Goal: Contribute content: Contribute content

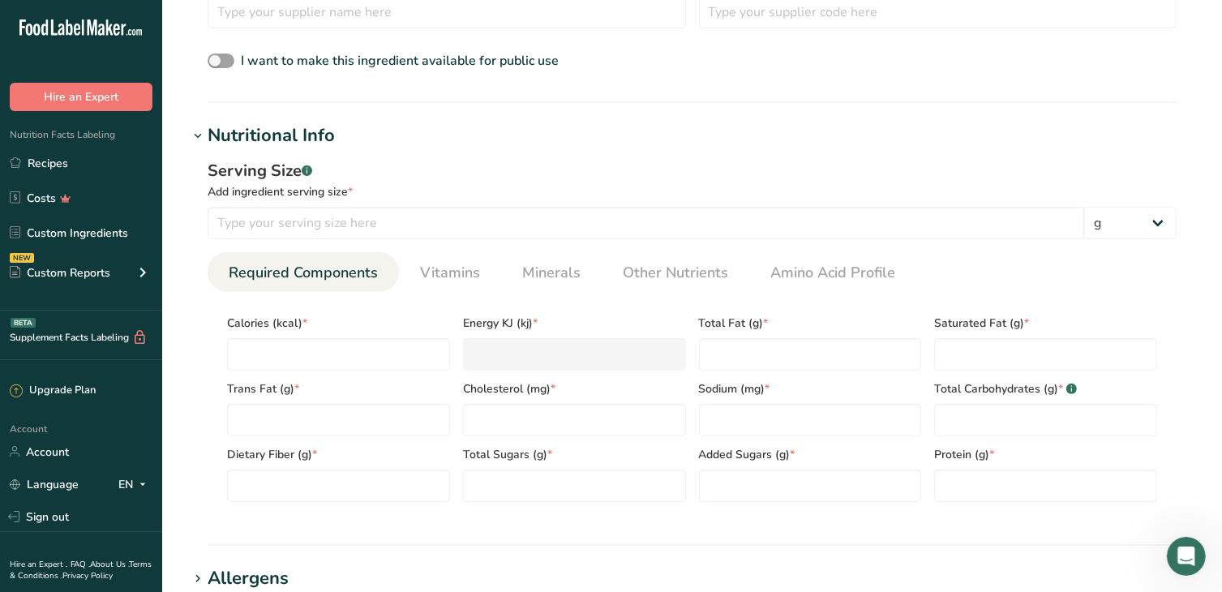
scroll to position [520, 0]
click at [319, 349] on input "number" at bounding box center [338, 354] width 223 height 32
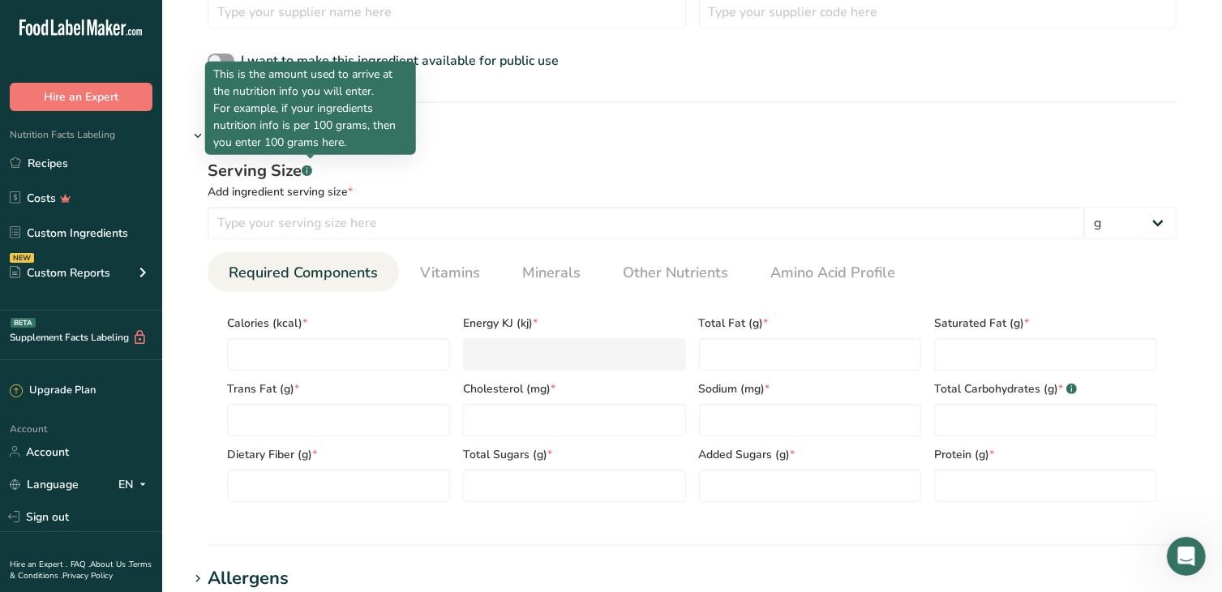
click at [308, 171] on rect at bounding box center [307, 170] width 11 height 11
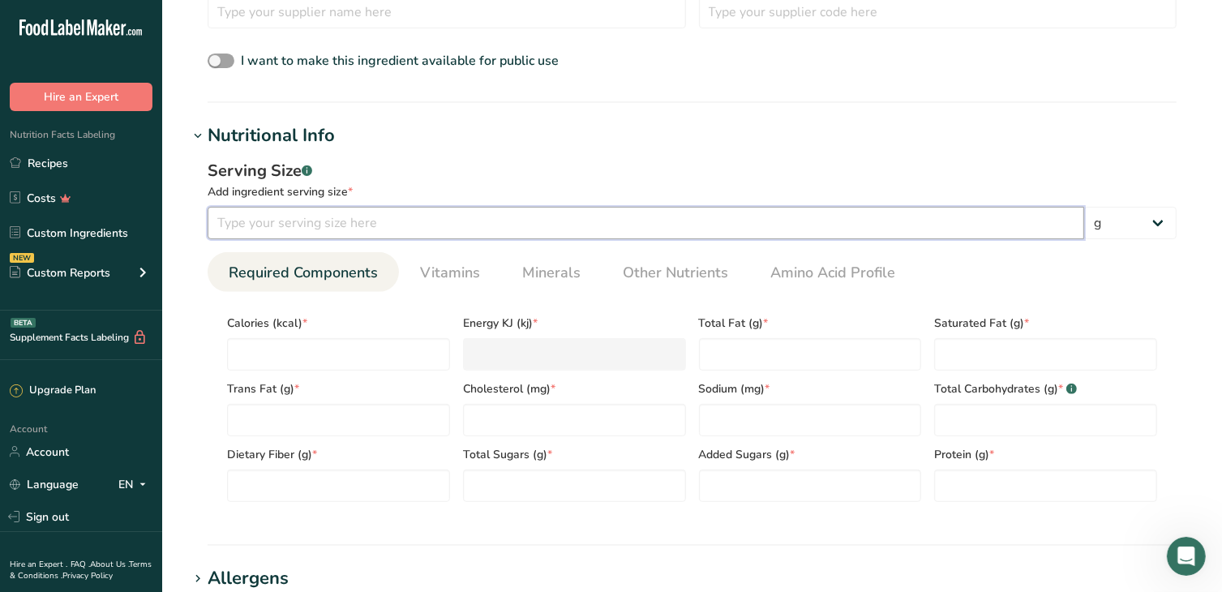
click at [289, 220] on input "number" at bounding box center [646, 223] width 876 height 32
type input "100"
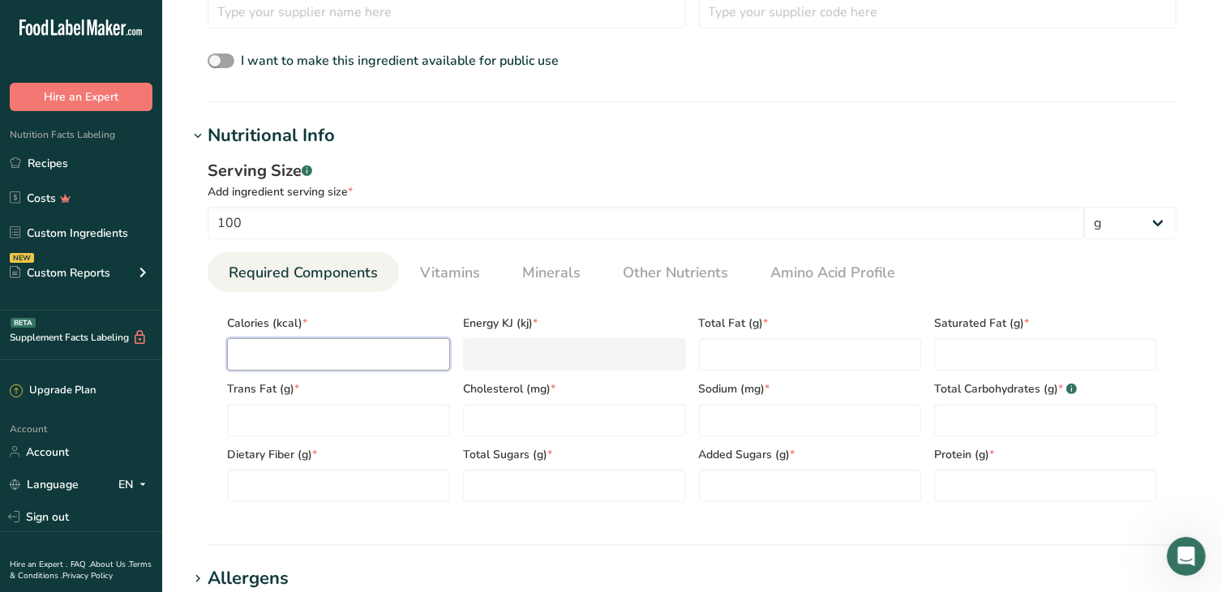
click at [281, 349] on input "number" at bounding box center [338, 354] width 223 height 32
type input "105"
type KJ "439.3"
type input "10"
type KJ "41.8"
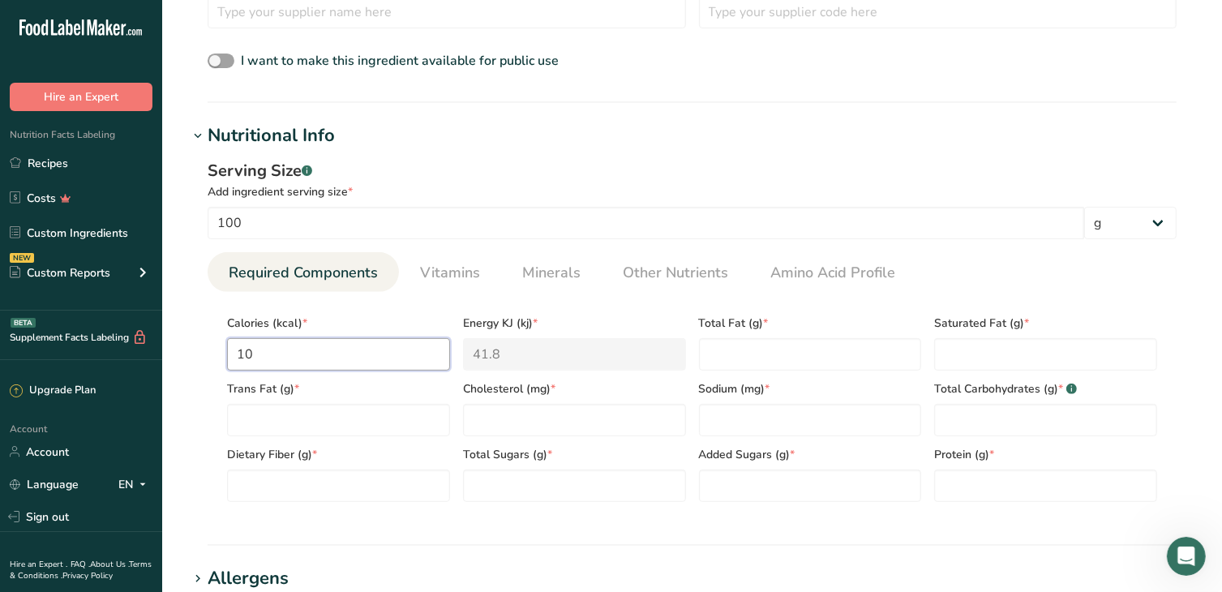
type input "1"
type KJ "4.2"
type input "11"
type KJ "46"
type input "110"
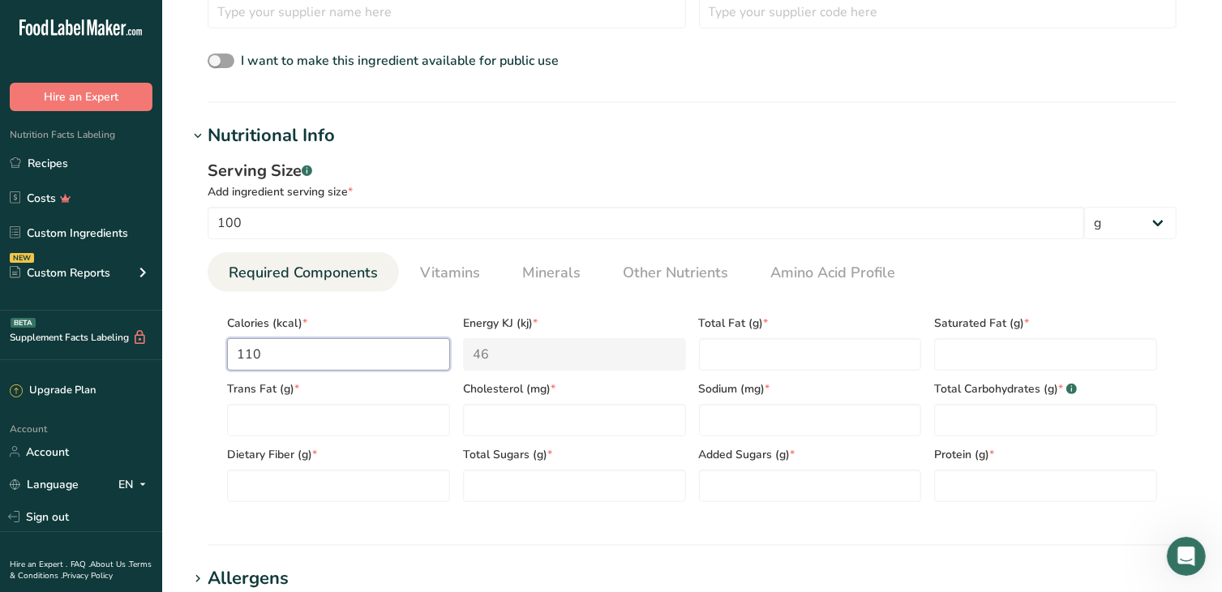
type KJ "460.2"
type input "110"
click at [726, 353] on Fat "number" at bounding box center [810, 354] width 223 height 32
click at [968, 413] on Carbohydrates "number" at bounding box center [1045, 420] width 223 height 32
type Carbohydrates "28"
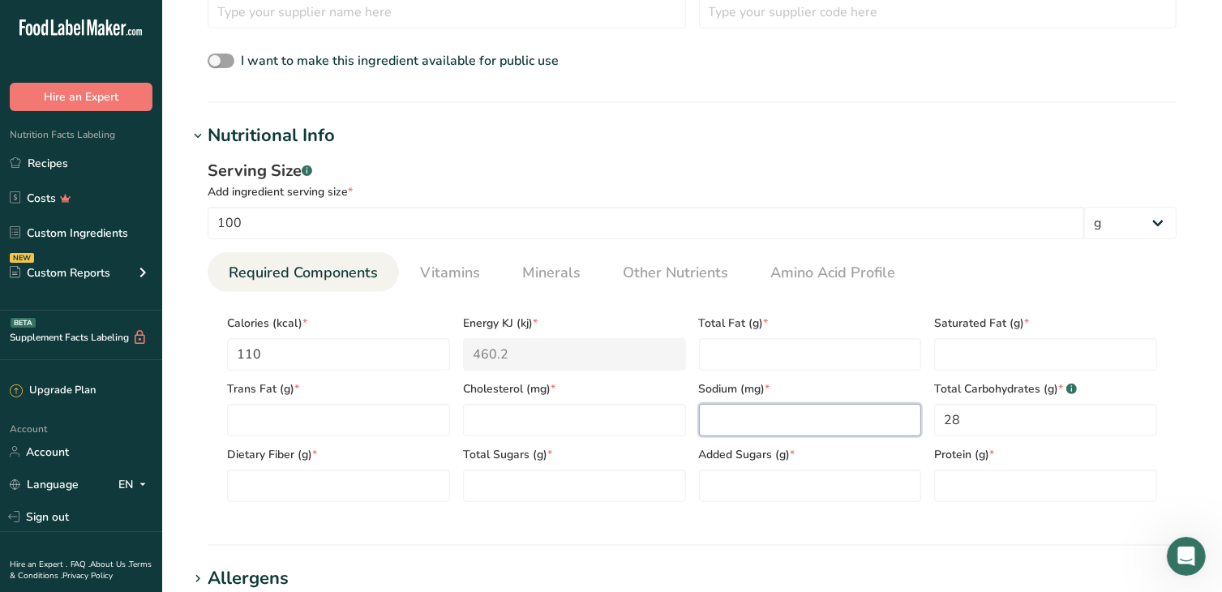
click at [753, 425] on input "number" at bounding box center [810, 420] width 223 height 32
click at [957, 477] on input "number" at bounding box center [1045, 485] width 223 height 32
type input "2"
click at [812, 469] on Sugars "number" at bounding box center [810, 485] width 223 height 32
click at [757, 340] on Fat "number" at bounding box center [810, 354] width 223 height 32
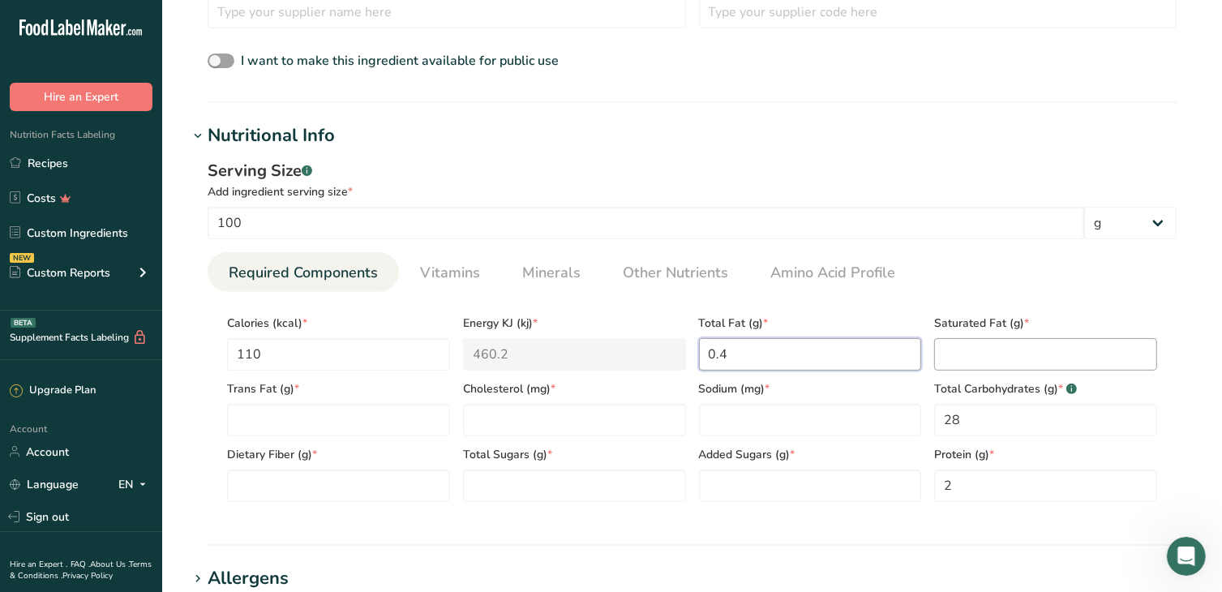
type Fat "0.4"
click at [1032, 357] on Fat "number" at bounding box center [1045, 354] width 223 height 32
type Fat "0"
click at [370, 419] on Fat "number" at bounding box center [338, 420] width 223 height 32
type Fat "0"
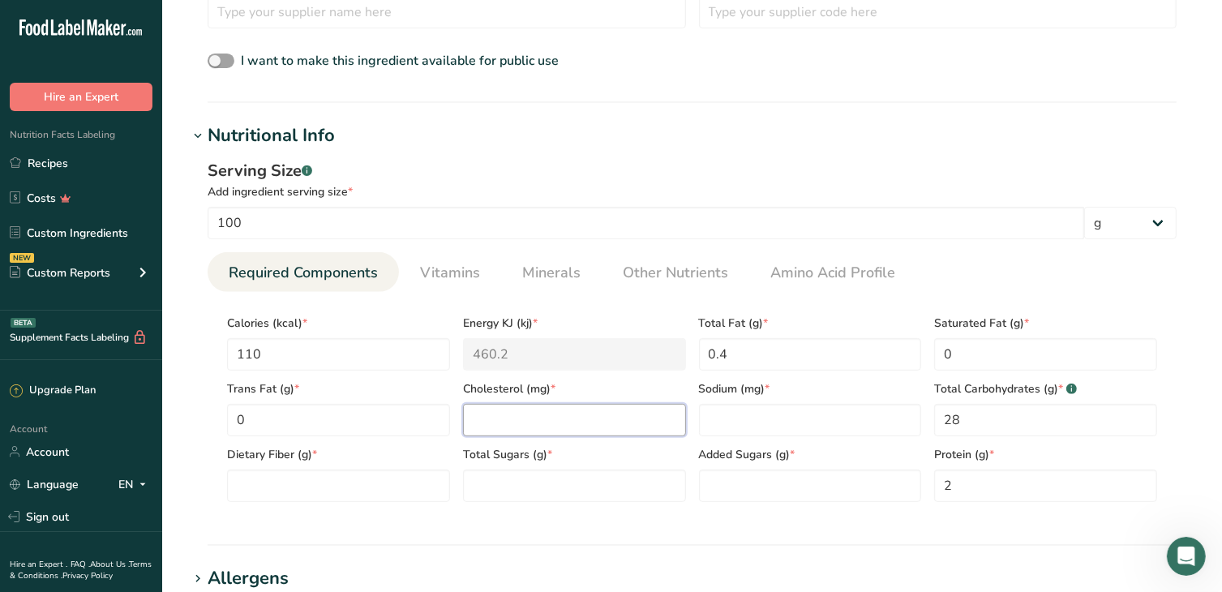
click at [636, 424] on input "number" at bounding box center [574, 420] width 223 height 32
type input "0"
click at [826, 424] on input "number" at bounding box center [810, 420] width 223 height 32
type input "1"
click at [405, 478] on Fiber "number" at bounding box center [338, 485] width 223 height 32
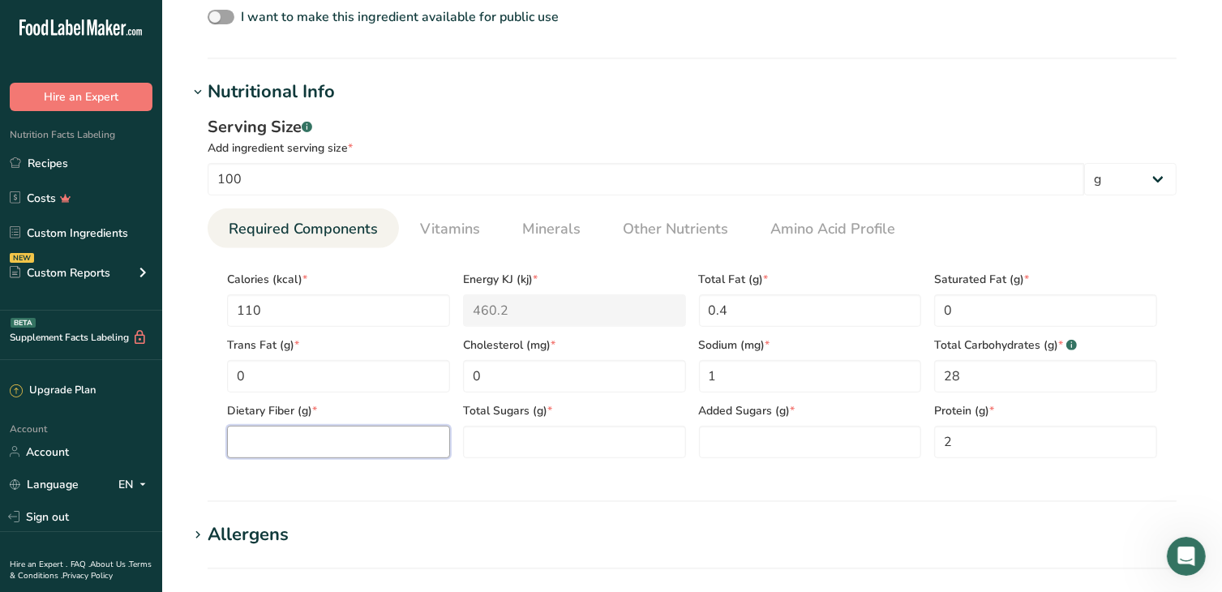
scroll to position [601, 0]
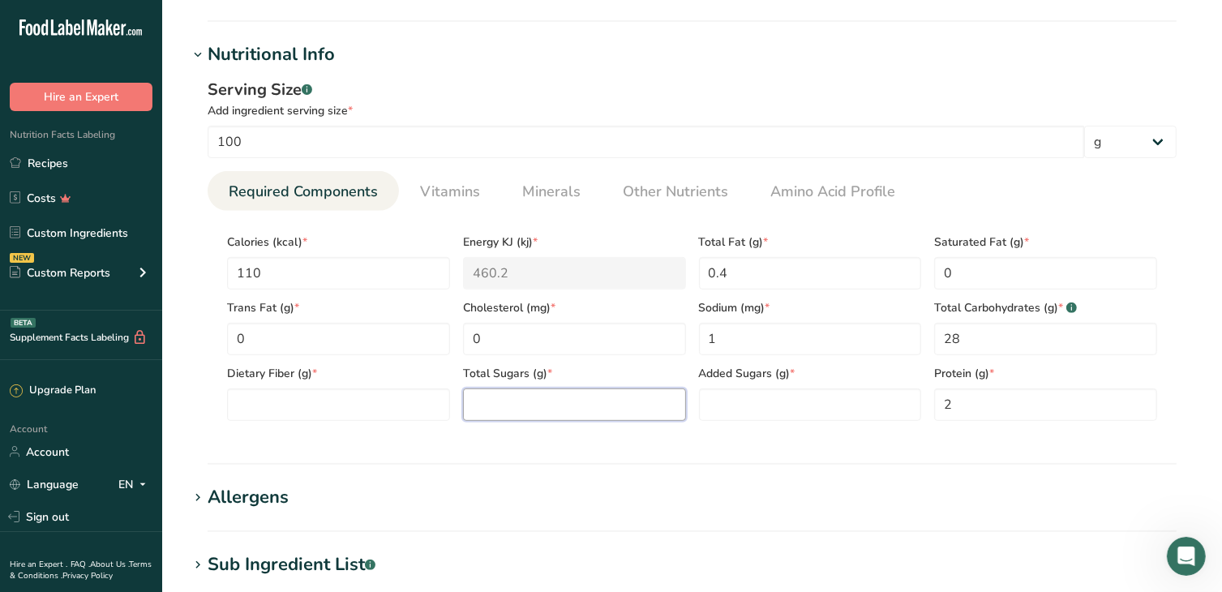
click at [556, 409] on Sugars "number" at bounding box center [574, 404] width 223 height 32
drag, startPoint x: 957, startPoint y: 408, endPoint x: 940, endPoint y: 403, distance: 17.7
click at [941, 403] on input "2" at bounding box center [1045, 404] width 223 height 32
type input "1"
click at [962, 339] on Carbohydrates "28" at bounding box center [1045, 339] width 223 height 32
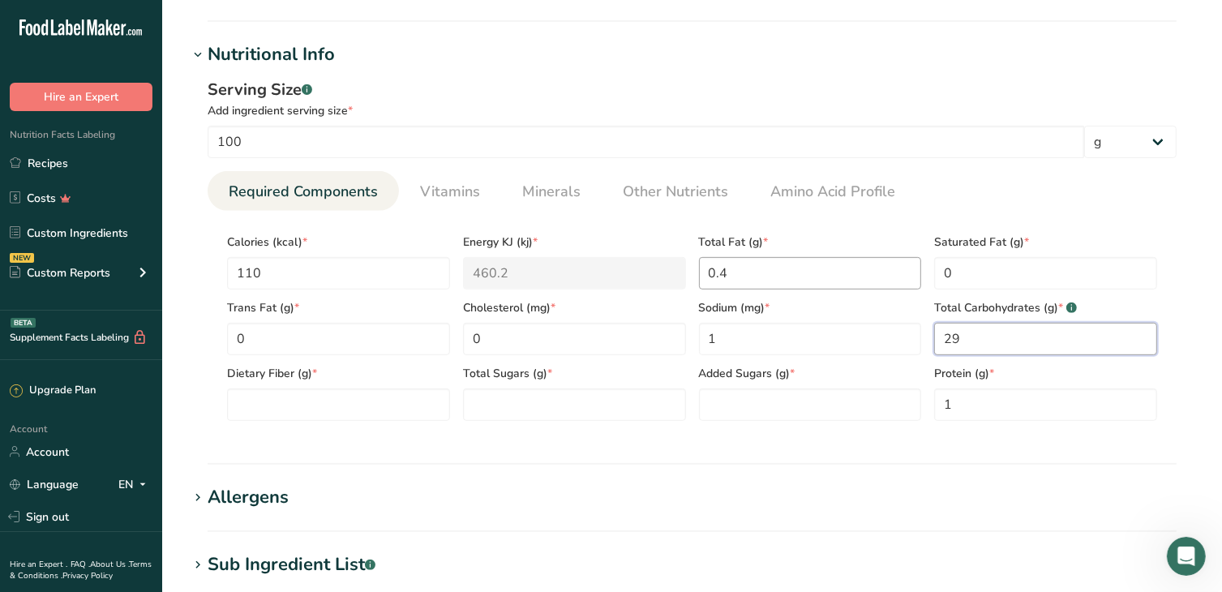
type Carbohydrates "29"
click at [678, 268] on div "Calories (kcal) * 110 Energy KJ (kj) * 460.2 Total Fat (g) * 0.4 Saturated Fat …" at bounding box center [692, 322] width 943 height 197
type Fat "0"
click at [582, 401] on Sugars "number" at bounding box center [574, 404] width 223 height 32
click at [717, 409] on Sugars "number" at bounding box center [810, 404] width 223 height 32
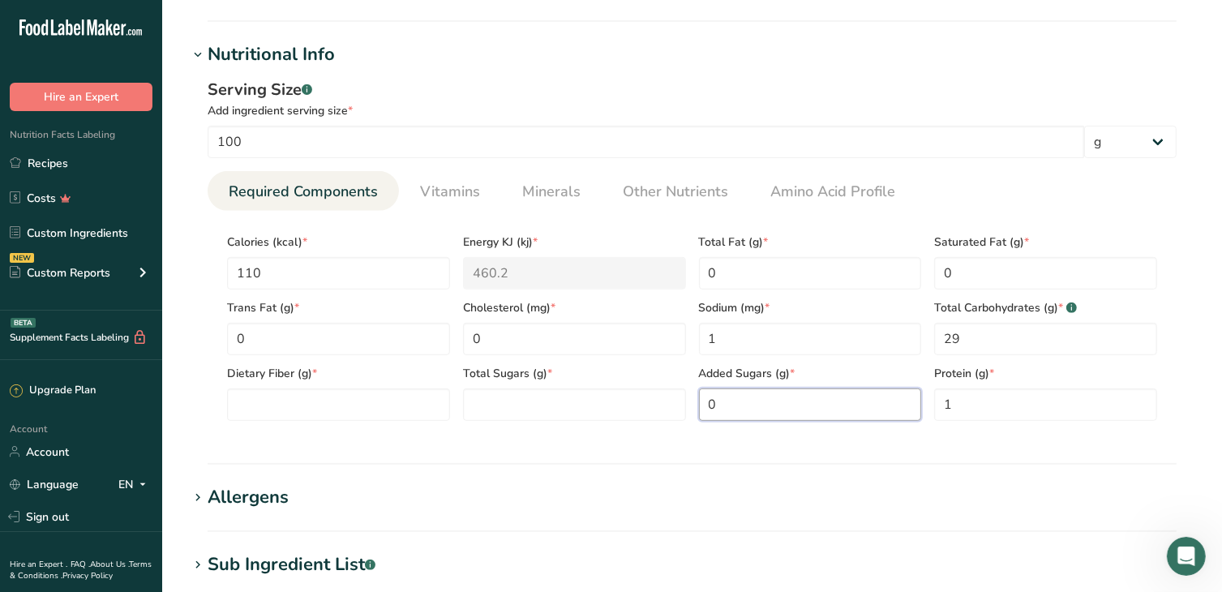
type Sugars "0"
click at [527, 407] on Sugars "number" at bounding box center [574, 404] width 223 height 32
type Sugars "18"
click at [765, 409] on Sugars "0" at bounding box center [810, 404] width 223 height 32
click at [386, 388] on Fiber "number" at bounding box center [338, 404] width 223 height 32
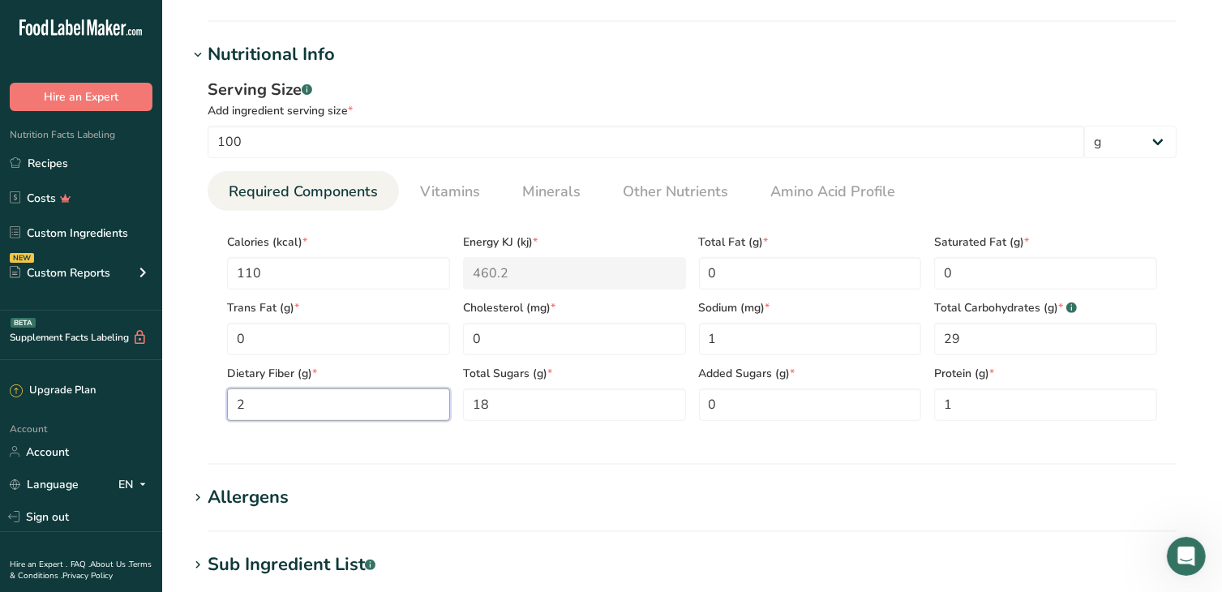
type Fiber "2"
click at [506, 435] on div "Serving Size .a-a{fill:#347362;}.b-a{fill:#fff;} Add ingredient serving size * …" at bounding box center [692, 255] width 1008 height 375
click at [962, 341] on Carbohydrates "29" at bounding box center [1045, 339] width 223 height 32
type Carbohydrates "28"
click at [959, 413] on input "1" at bounding box center [1045, 404] width 223 height 32
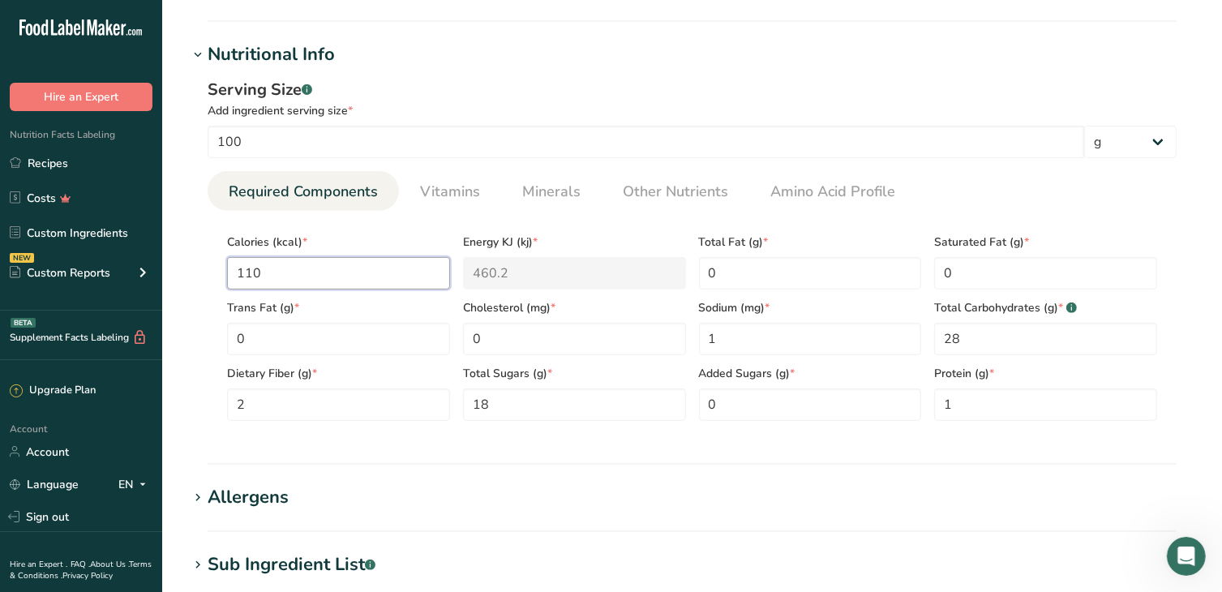
click at [315, 274] on input "110" at bounding box center [338, 273] width 223 height 32
type input "11"
type KJ "46"
type input "116"
type KJ "485.3"
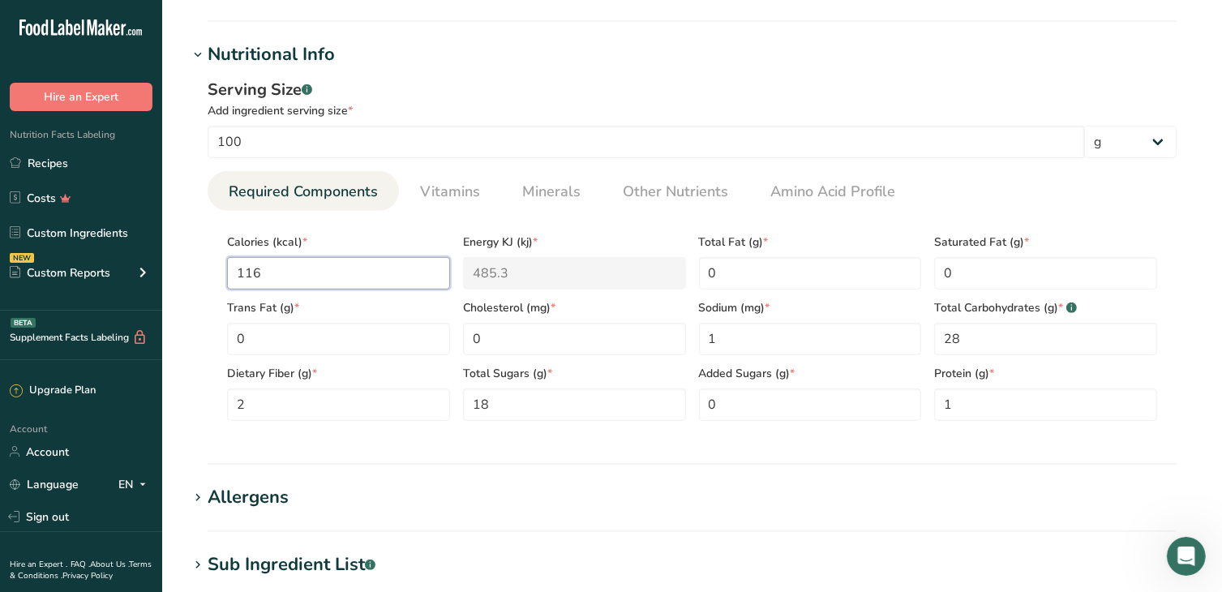
type input "116"
click at [595, 456] on section "Nutritional Info Serving Size .a-a{fill:#347362;}.b-a{fill:#fff;} Add ingredien…" at bounding box center [692, 252] width 1008 height 423
click at [671, 189] on span "Other Nutrients" at bounding box center [675, 192] width 105 height 22
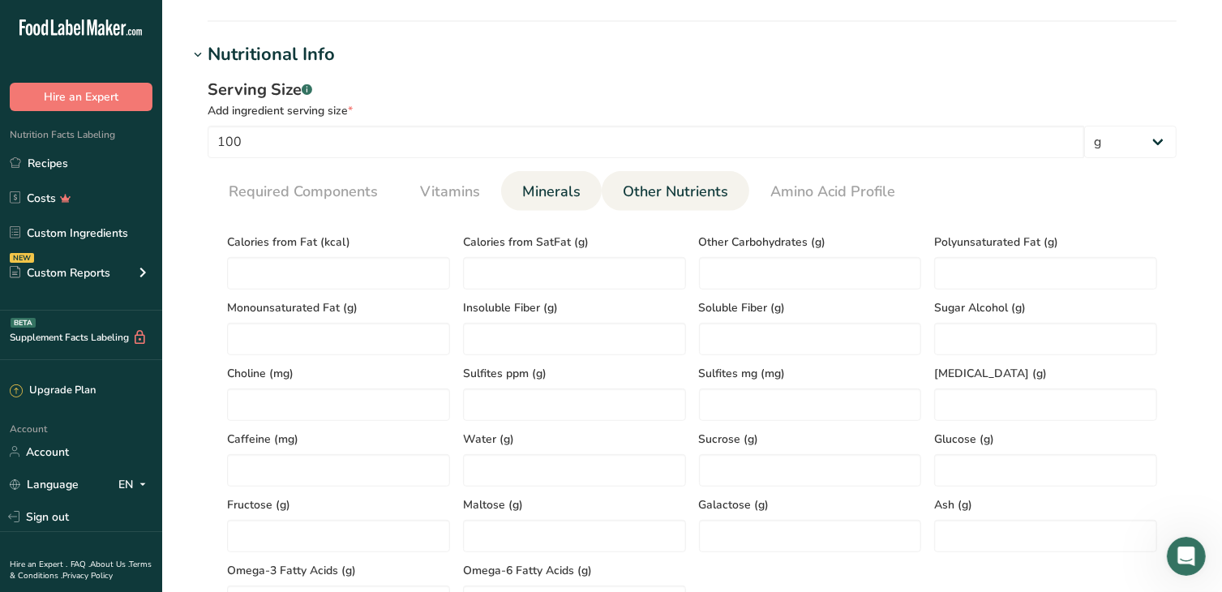
click at [544, 190] on span "Minerals" at bounding box center [551, 192] width 58 height 22
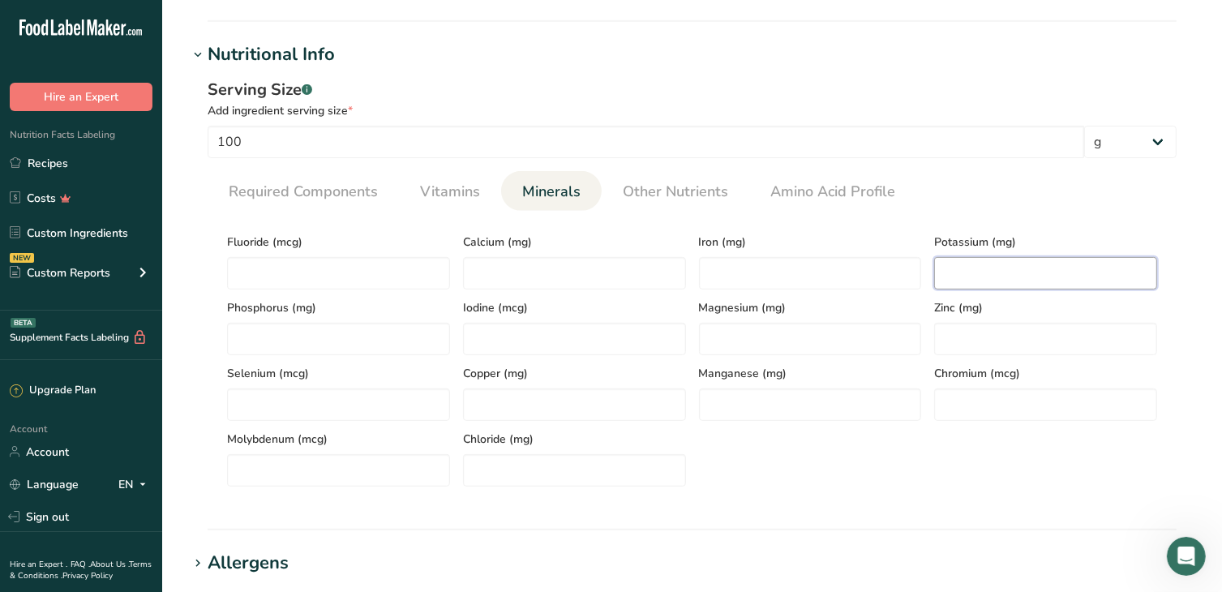
click at [976, 268] on input "number" at bounding box center [1045, 273] width 223 height 32
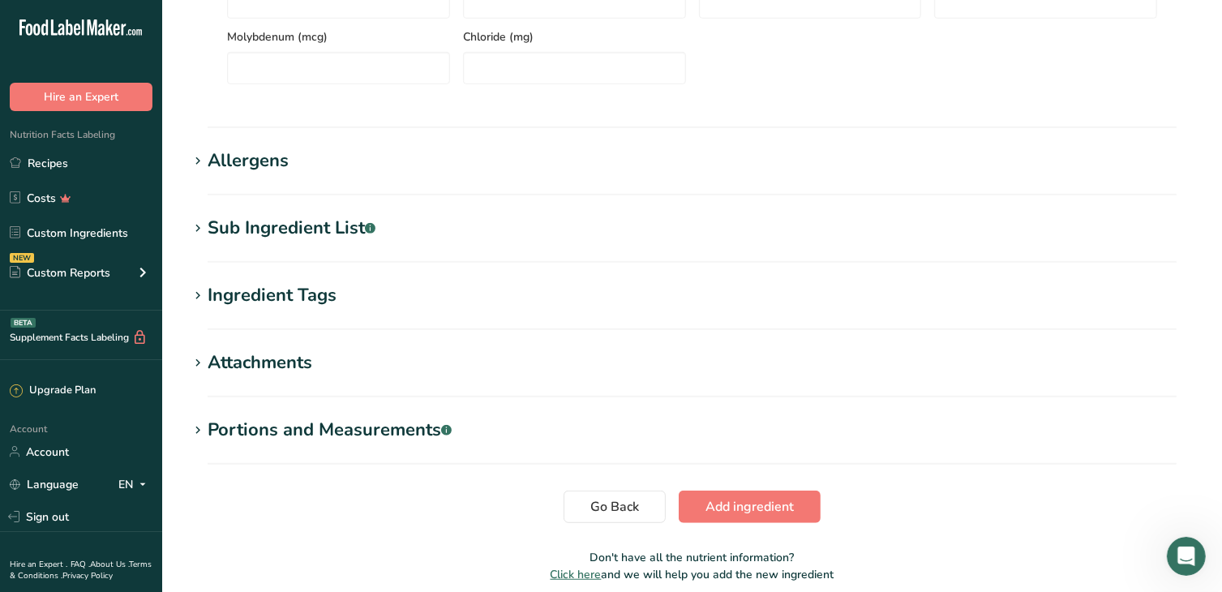
scroll to position [1006, 0]
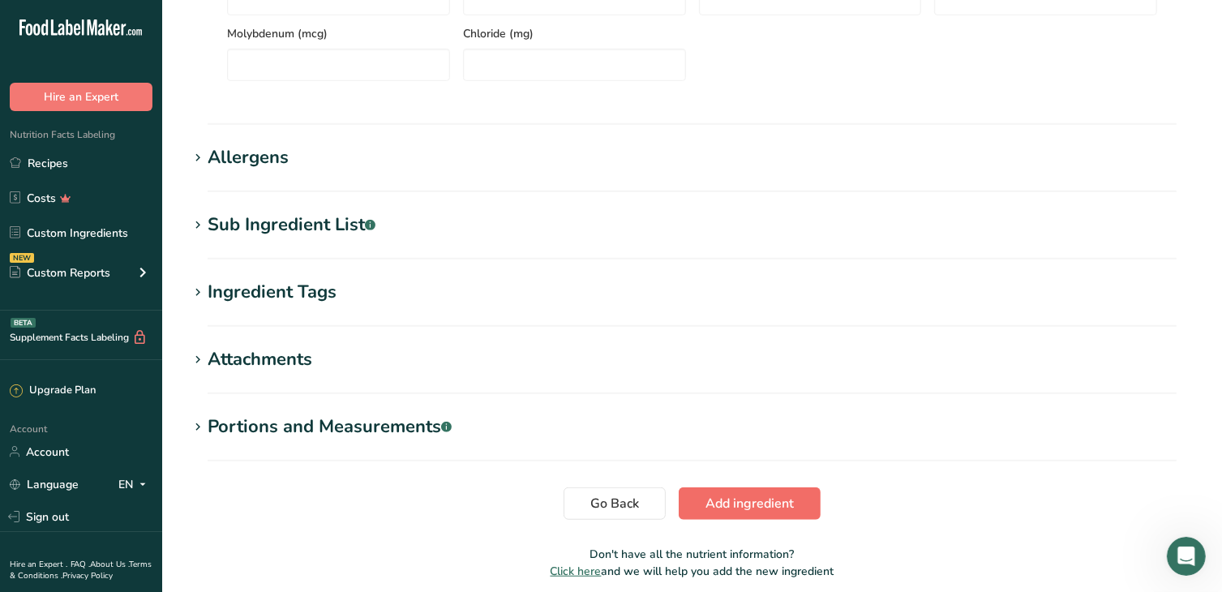
type input "450"
drag, startPoint x: 745, startPoint y: 503, endPoint x: 689, endPoint y: 341, distance: 171.5
click at [745, 504] on span "Add ingredient" at bounding box center [749, 503] width 88 height 19
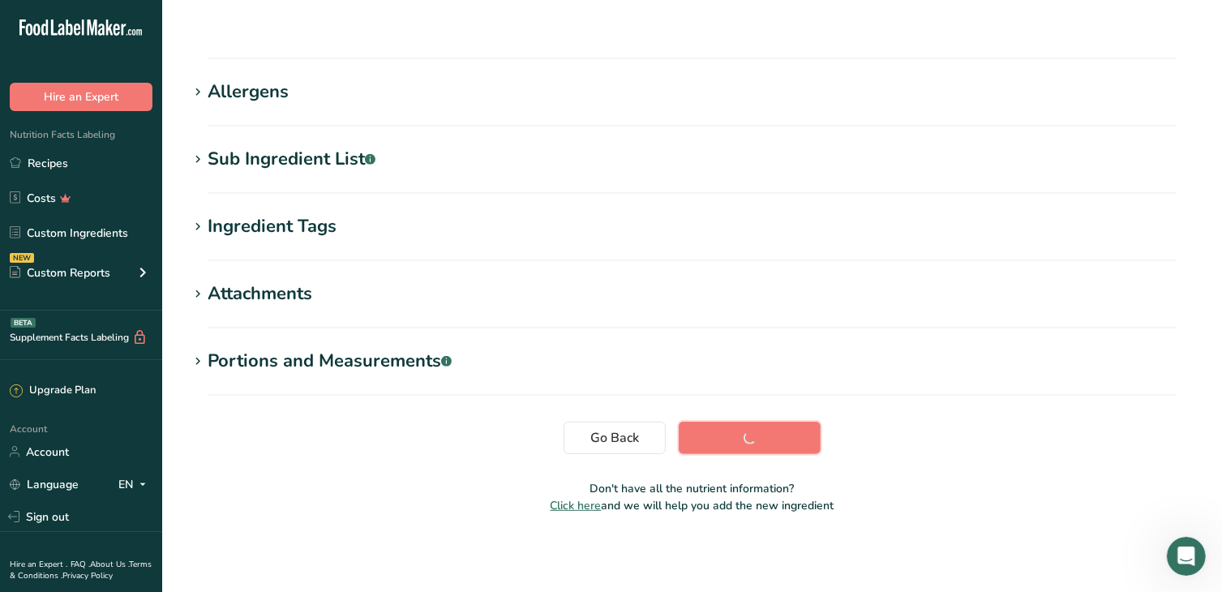
scroll to position [212, 0]
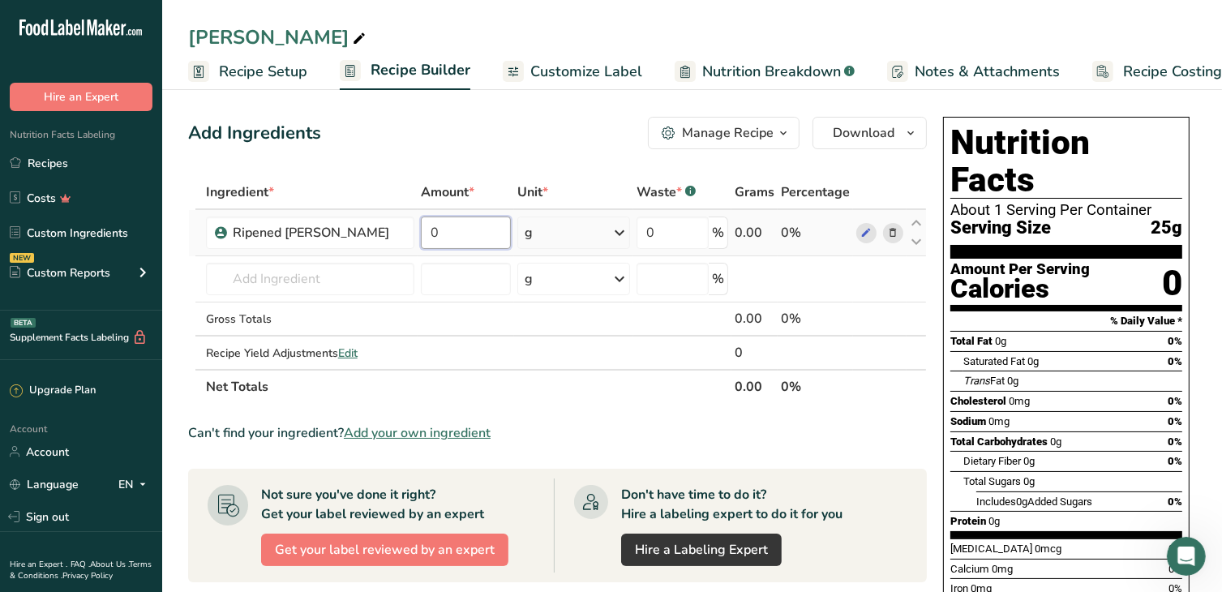
click at [438, 231] on input "0" at bounding box center [466, 232] width 90 height 32
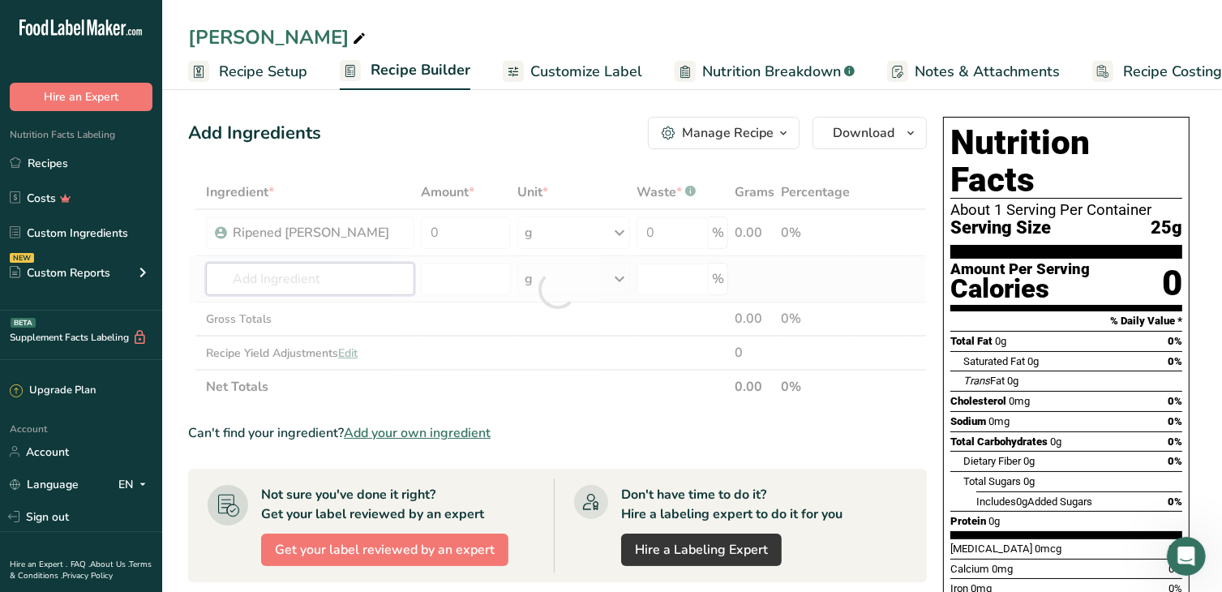
click at [302, 279] on div "Ingredient * Amount * Unit * Waste * .a-a{fill:#347362;}.b-a{fill:#fff;} Grams …" at bounding box center [557, 289] width 739 height 229
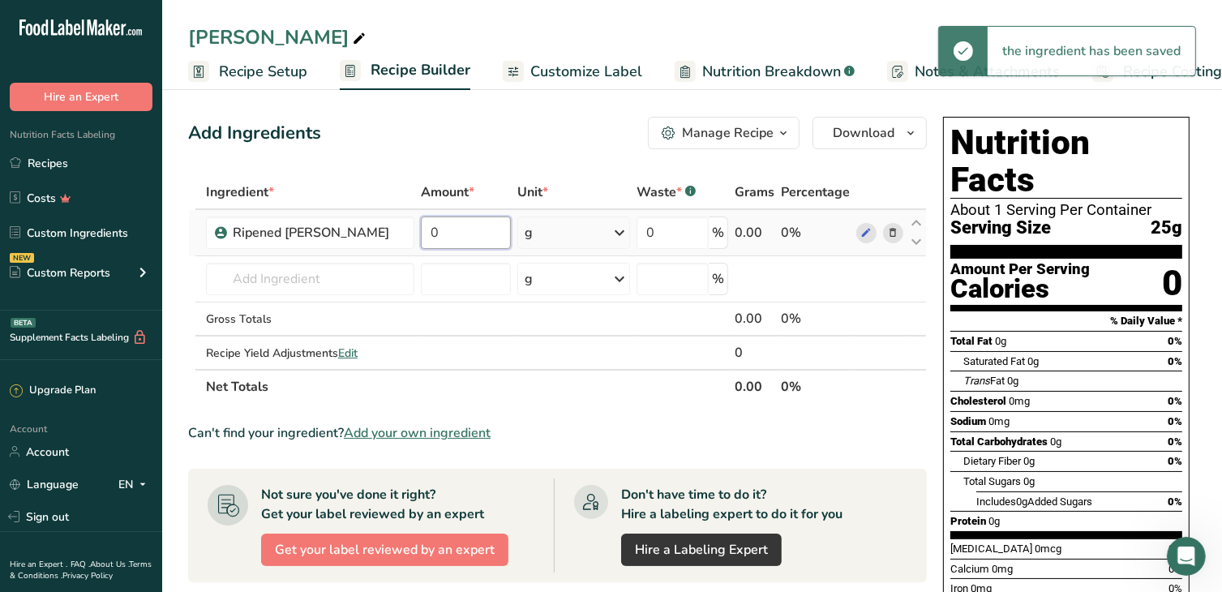
click at [464, 228] on input "0" at bounding box center [466, 232] width 90 height 32
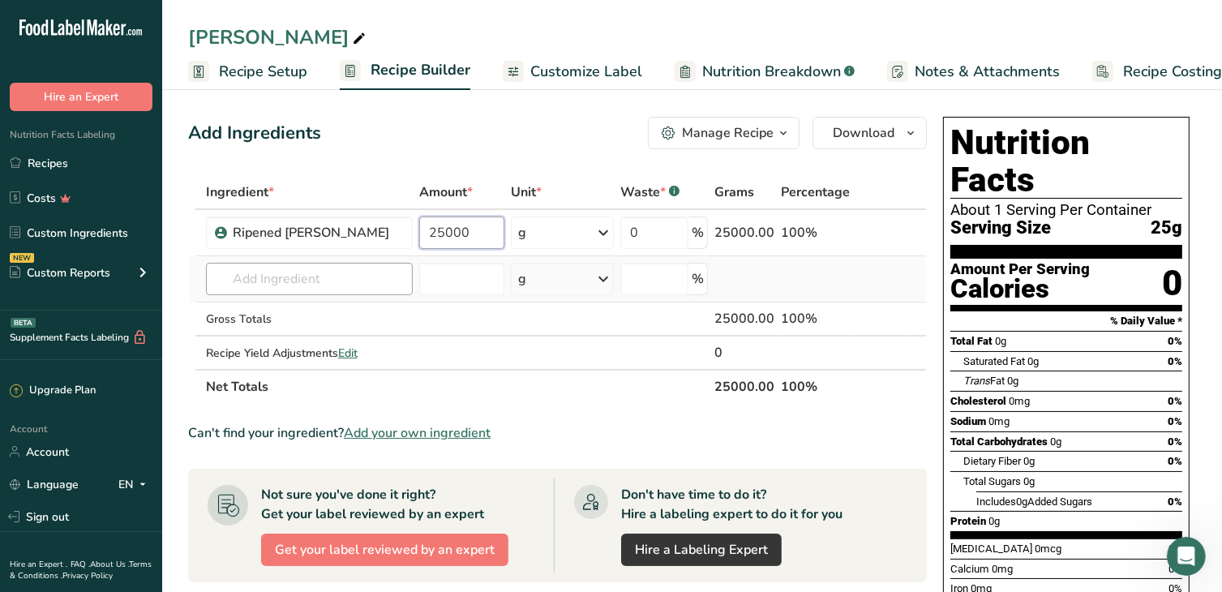
type input "25000"
click at [302, 276] on div "Ingredient * Amount * Unit * Waste * .a-a{fill:#347362;}.b-a{fill:#fff;} Grams …" at bounding box center [557, 289] width 739 height 229
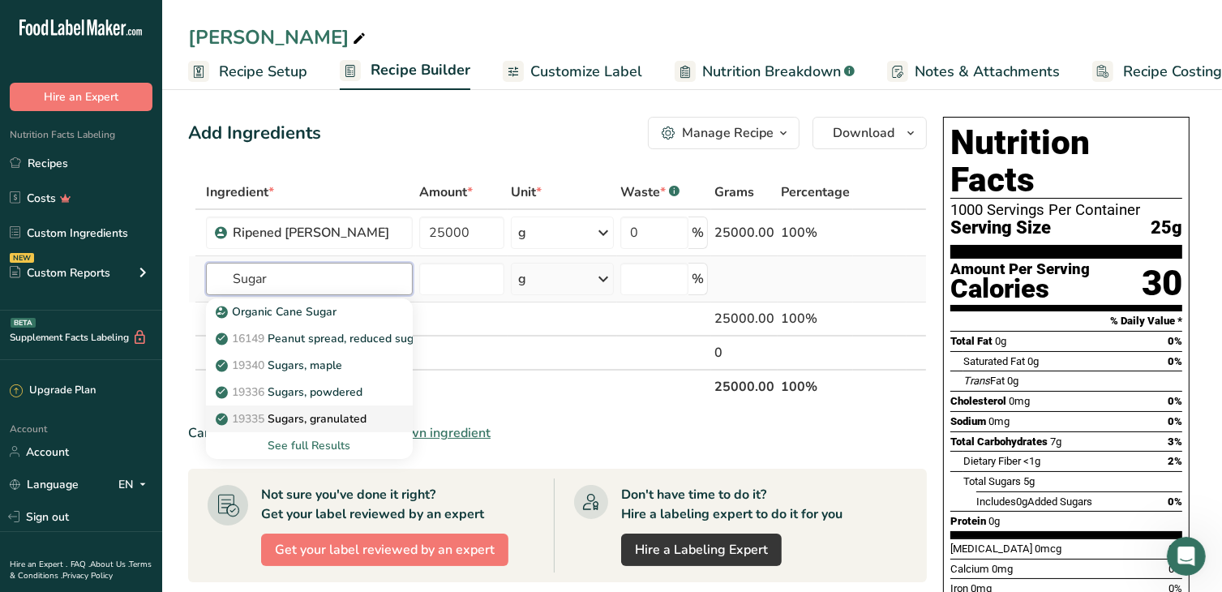
type input "Sugar"
click at [346, 416] on p "19335 [GEOGRAPHIC_DATA], granulated" at bounding box center [293, 418] width 148 height 17
type input "Sugars, granulated"
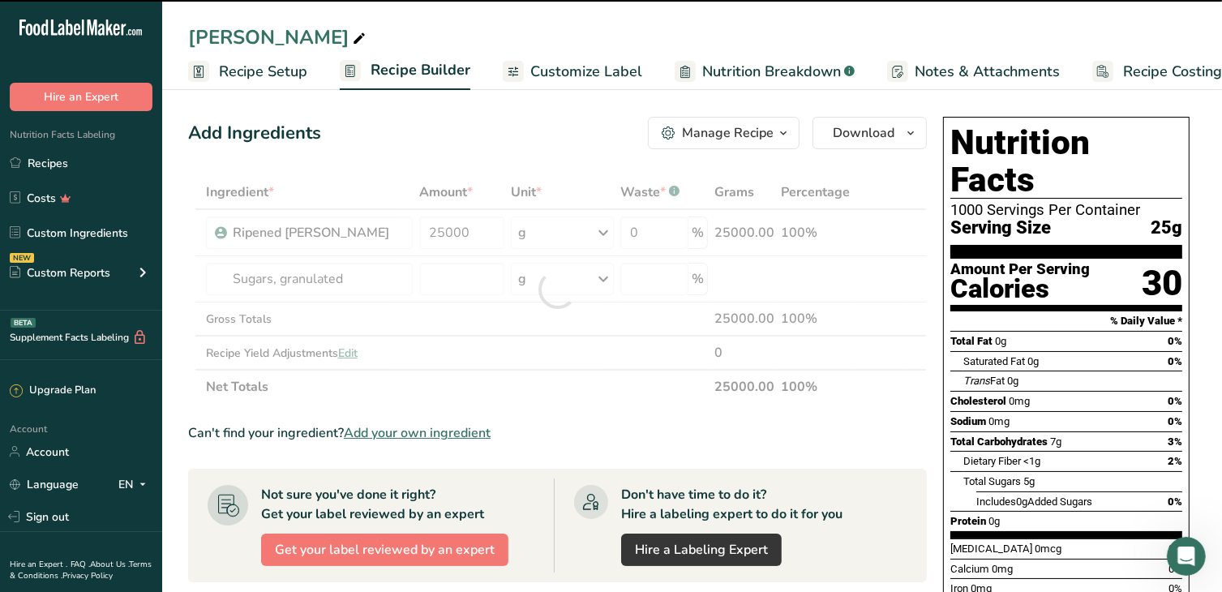
type input "0"
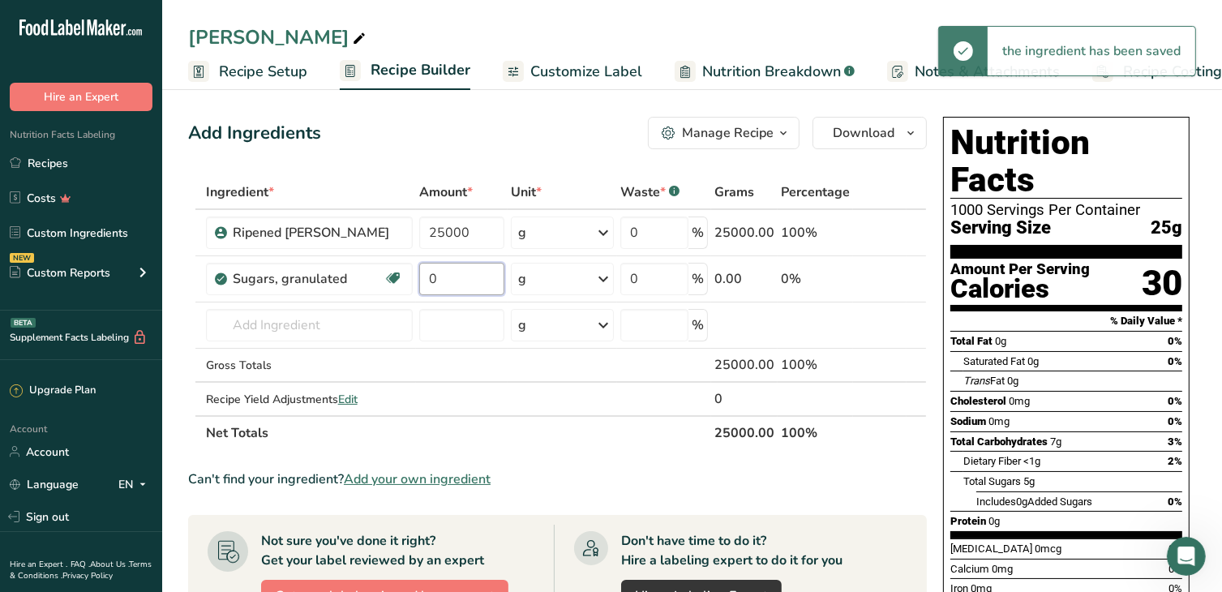
click at [460, 277] on input "0" at bounding box center [462, 279] width 86 height 32
drag, startPoint x: 460, startPoint y: 277, endPoint x: 415, endPoint y: 275, distance: 45.5
click at [419, 275] on input "0" at bounding box center [462, 279] width 86 height 32
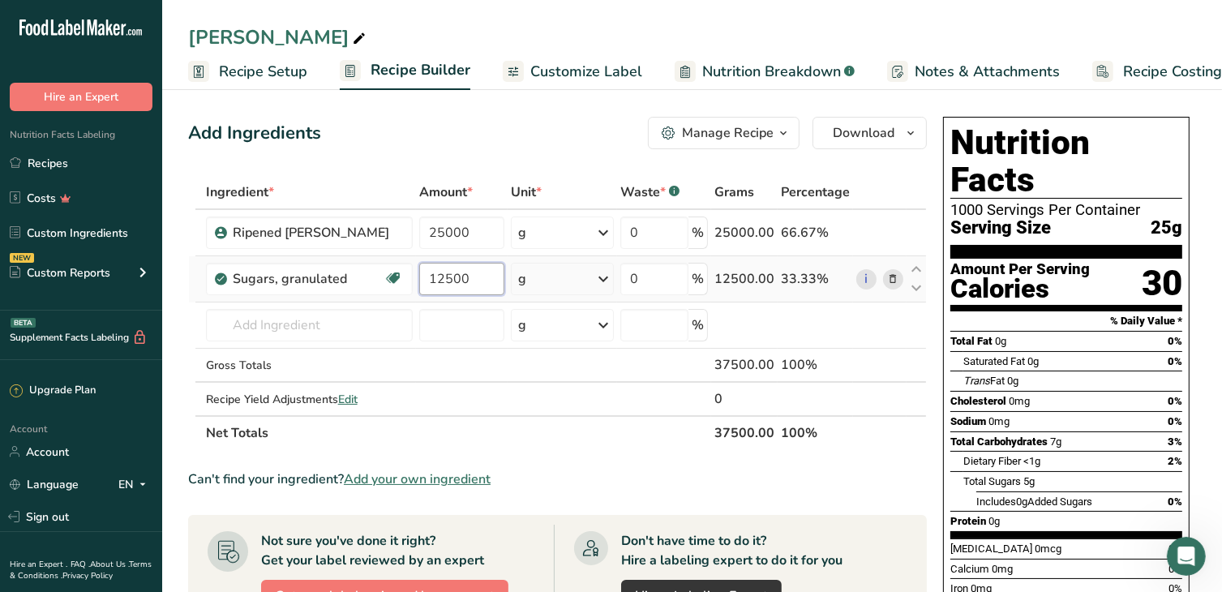
type input "12500"
click at [572, 289] on div "Ingredient * Amount * Unit * Waste * .a-a{fill:#347362;}.b-a{fill:#fff;} Grams …" at bounding box center [557, 312] width 739 height 275
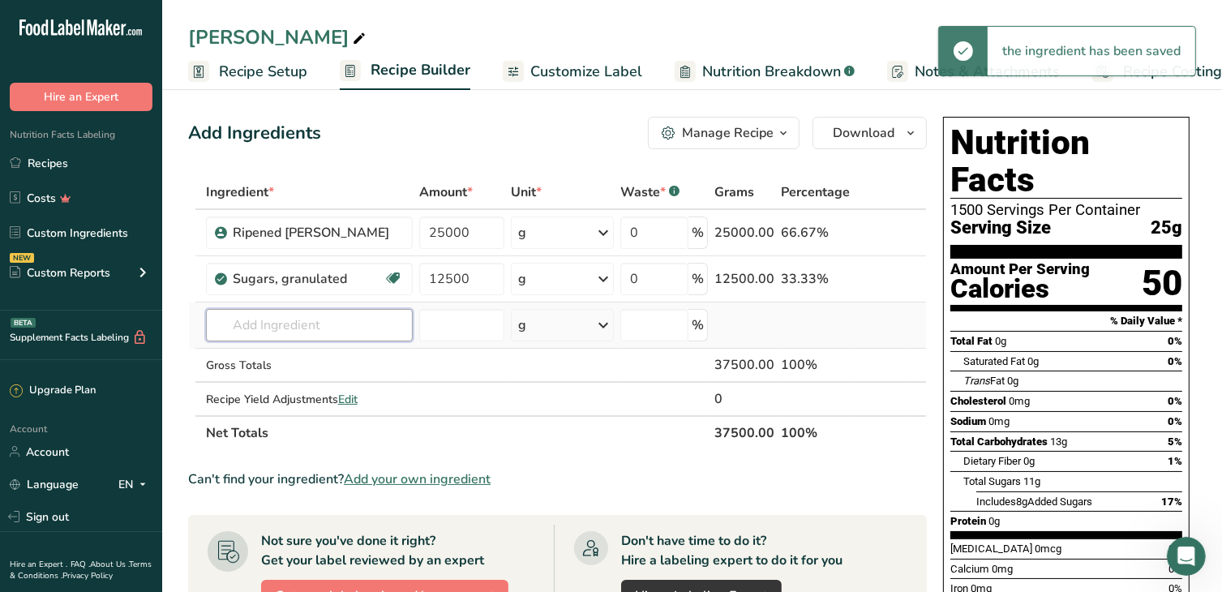
click at [313, 324] on input "text" at bounding box center [309, 325] width 207 height 32
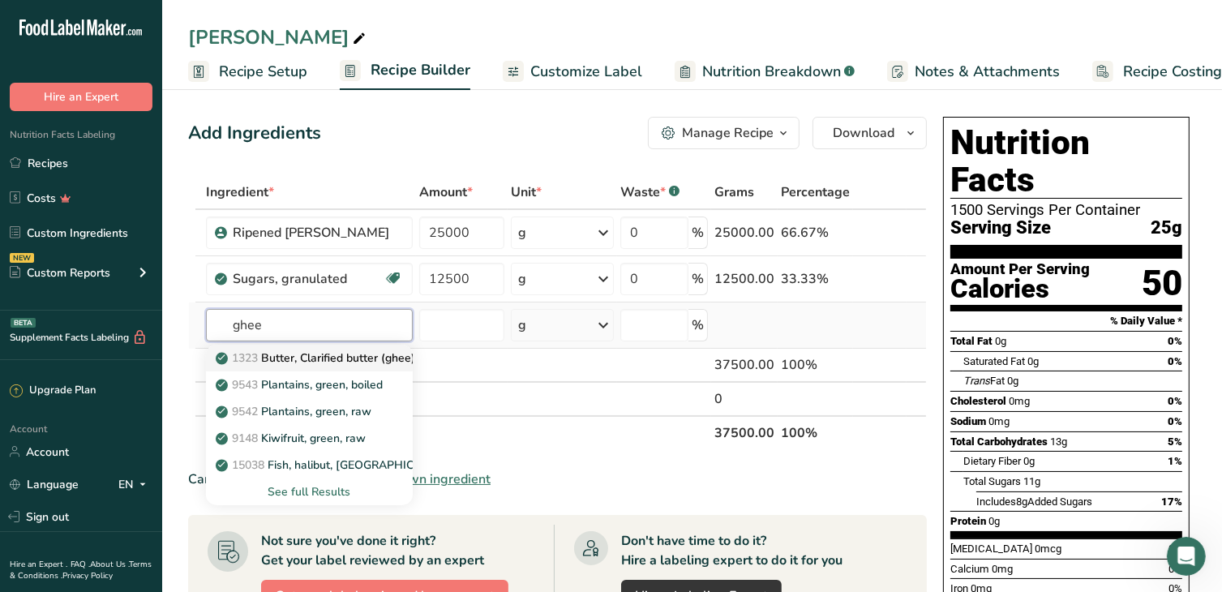
type input "ghee"
click at [353, 361] on p "1323 Butter, Clarified butter (ghee)" at bounding box center [317, 357] width 196 height 17
type input "Butter, Clarified butter (ghee)"
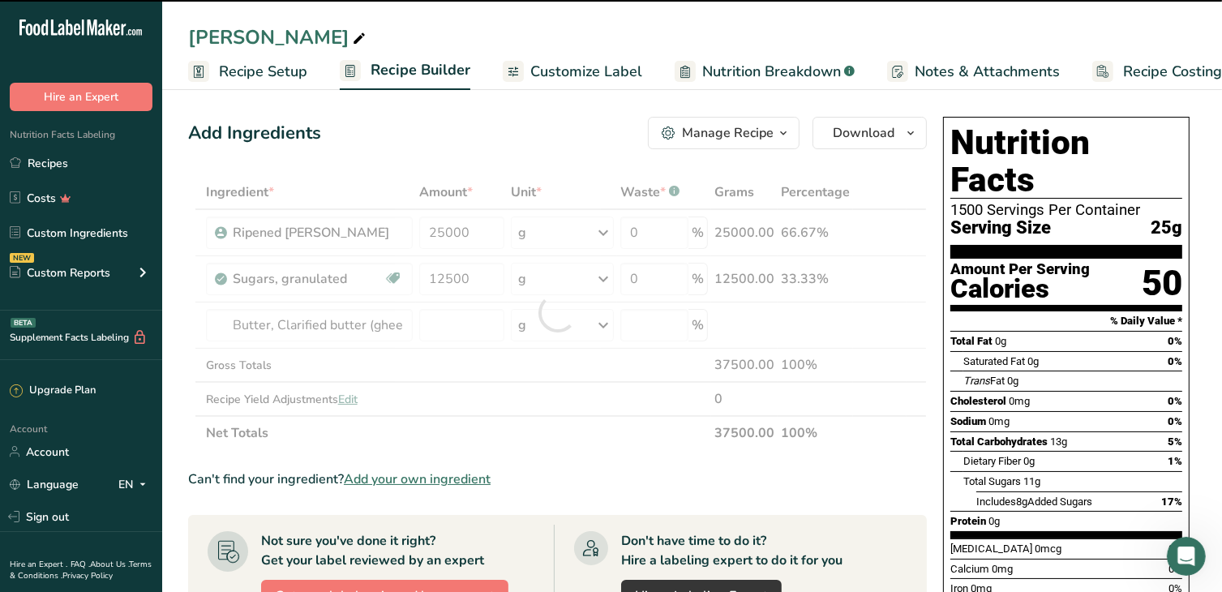
type input "0"
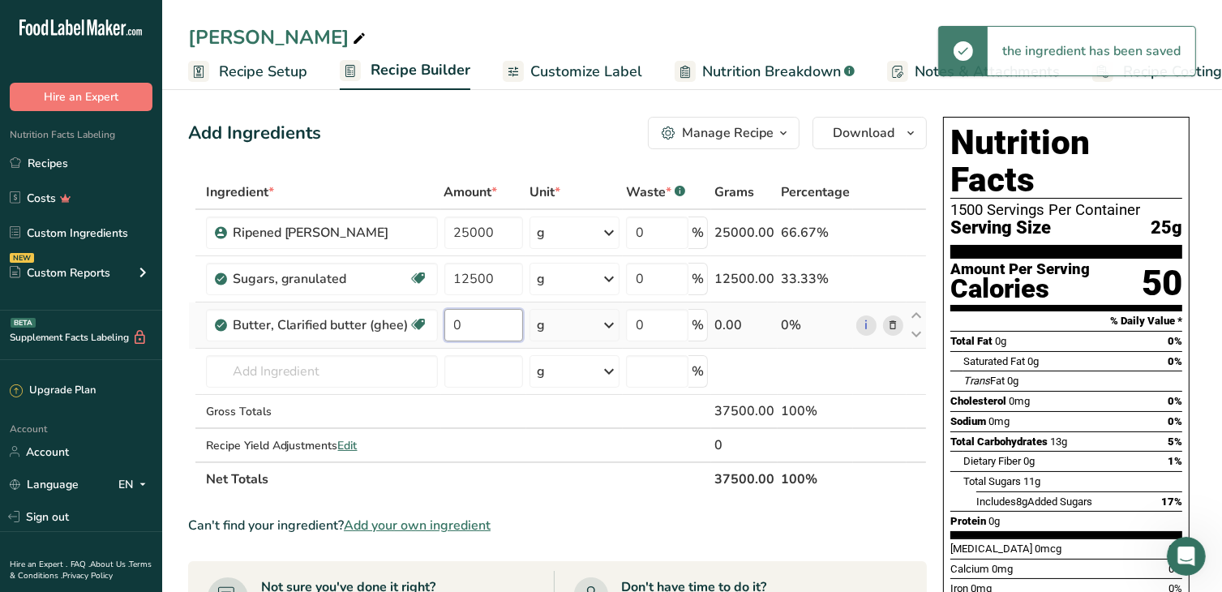
drag, startPoint x: 467, startPoint y: 323, endPoint x: 439, endPoint y: 320, distance: 28.6
click at [441, 320] on td "0" at bounding box center [484, 325] width 86 height 46
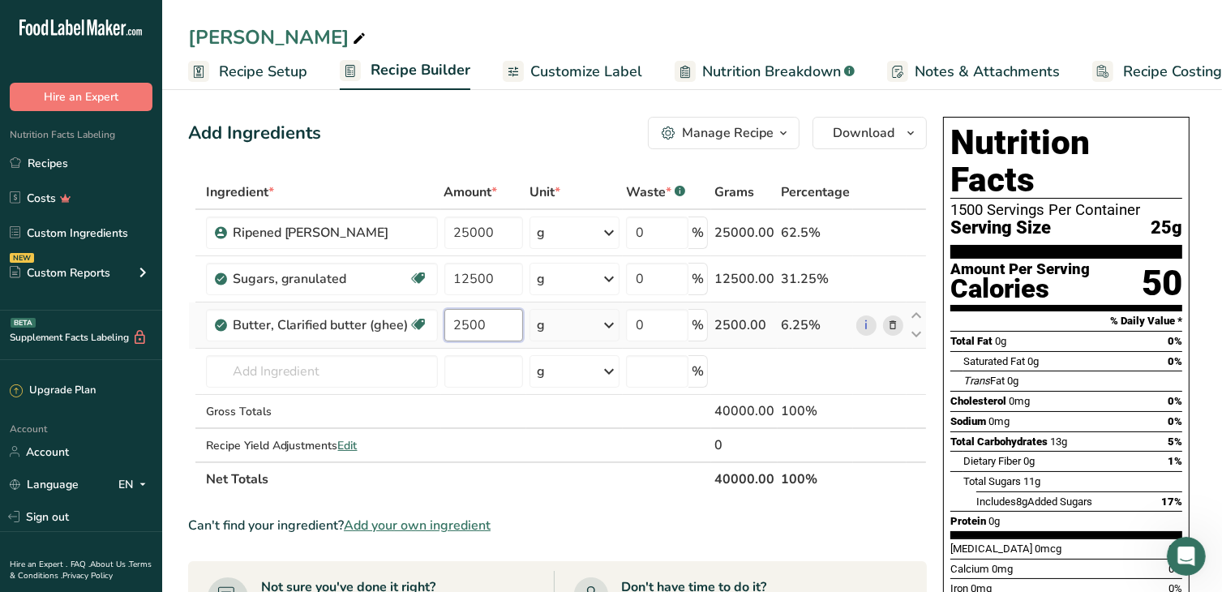
type input "2500"
click at [578, 334] on div "Ingredient * Amount * Unit * Waste * .a-a{fill:#347362;}.b-a{fill:#fff;} Grams …" at bounding box center [557, 335] width 739 height 321
click at [62, 161] on link "Recipes" at bounding box center [81, 163] width 162 height 31
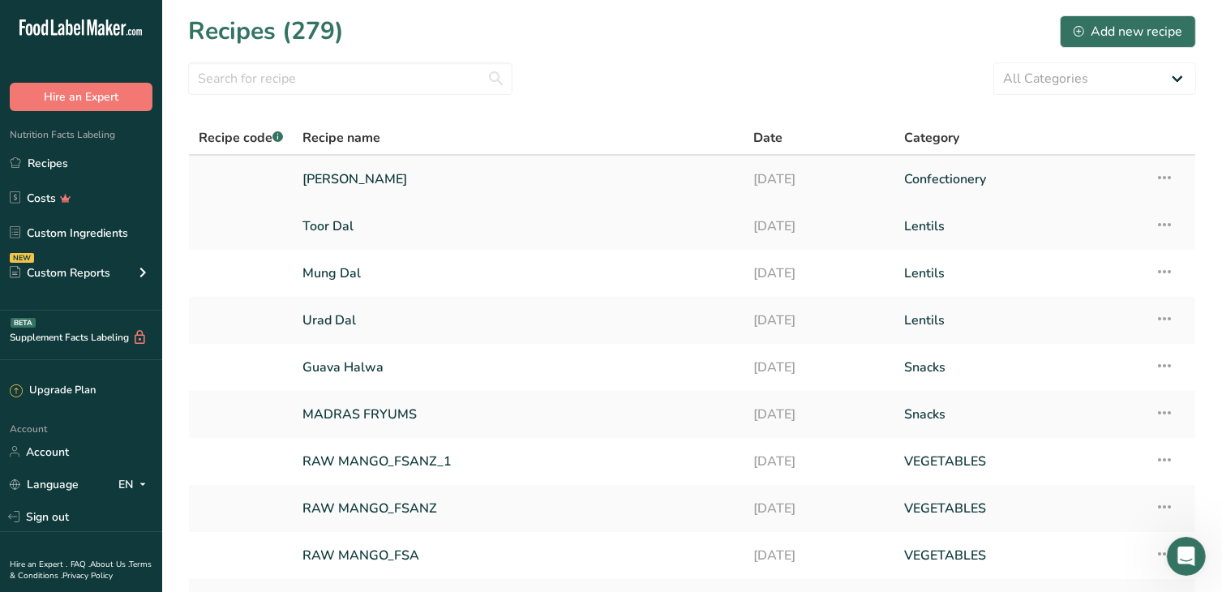
click at [1162, 178] on icon at bounding box center [1163, 177] width 19 height 29
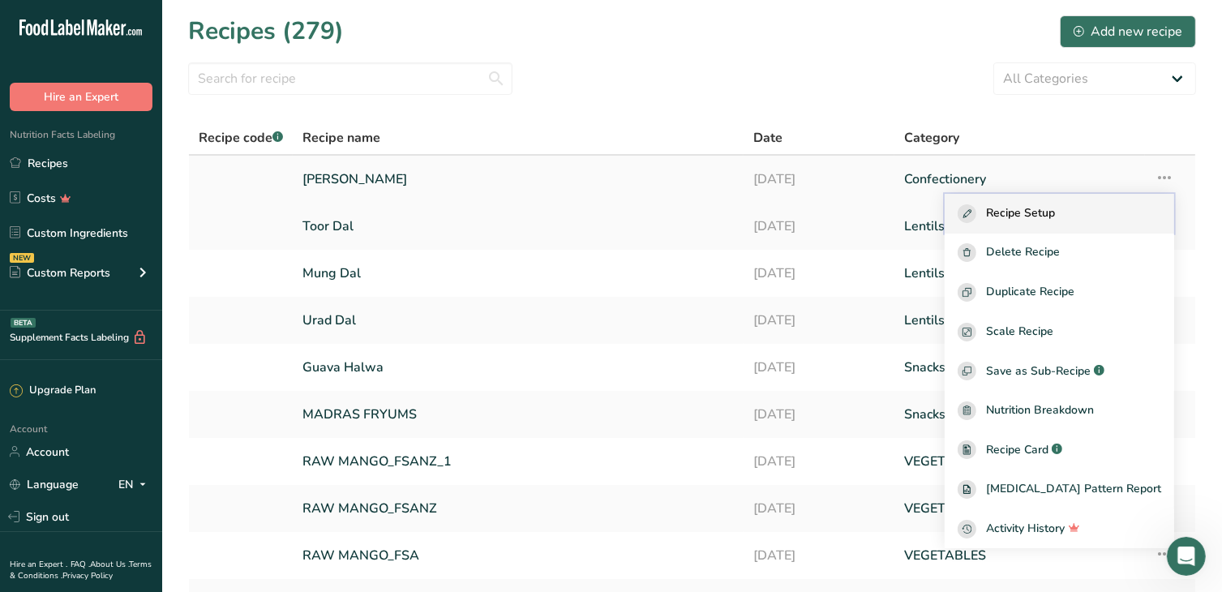
click at [976, 209] on rect "button" at bounding box center [966, 213] width 19 height 19
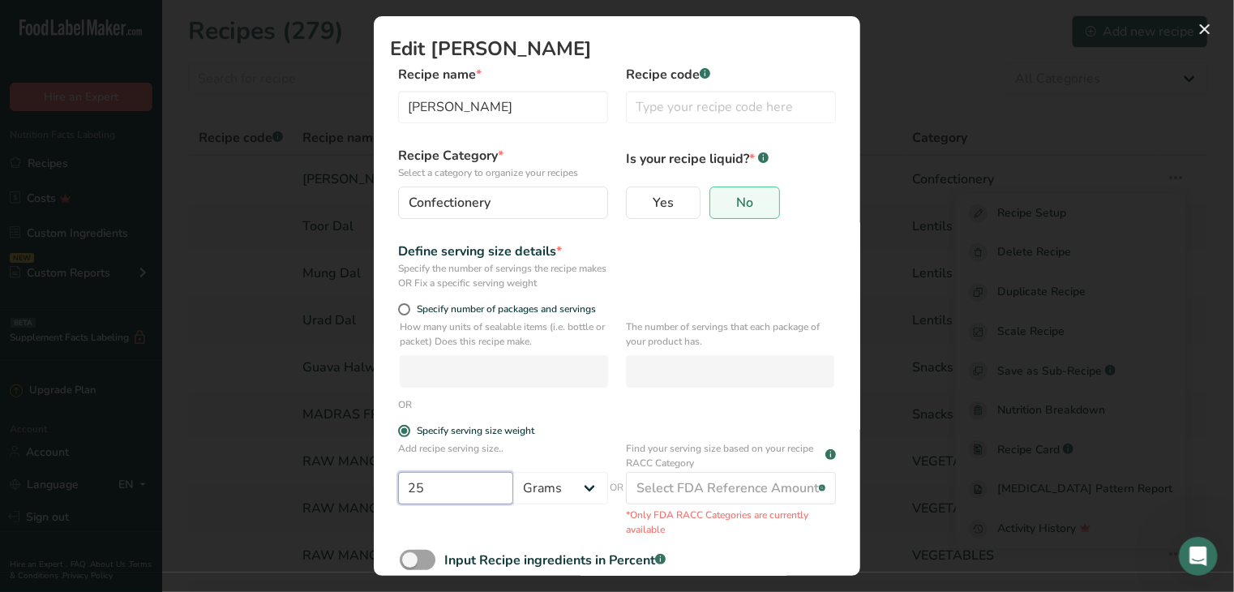
drag, startPoint x: 422, startPoint y: 483, endPoint x: 396, endPoint y: 482, distance: 26.8
click at [396, 482] on div "Add recipe serving size.. 25 Grams kg mg mcg lb oz l mL fl oz tbsp tsp cup qt g…" at bounding box center [617, 489] width 454 height 96
type input "100"
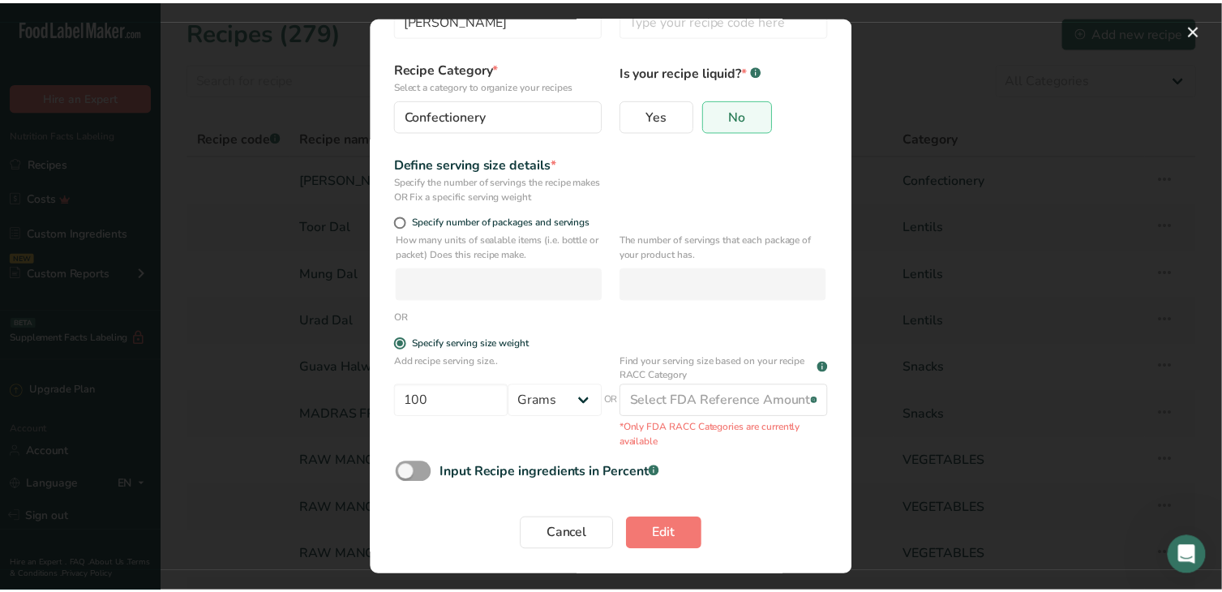
scroll to position [89, 0]
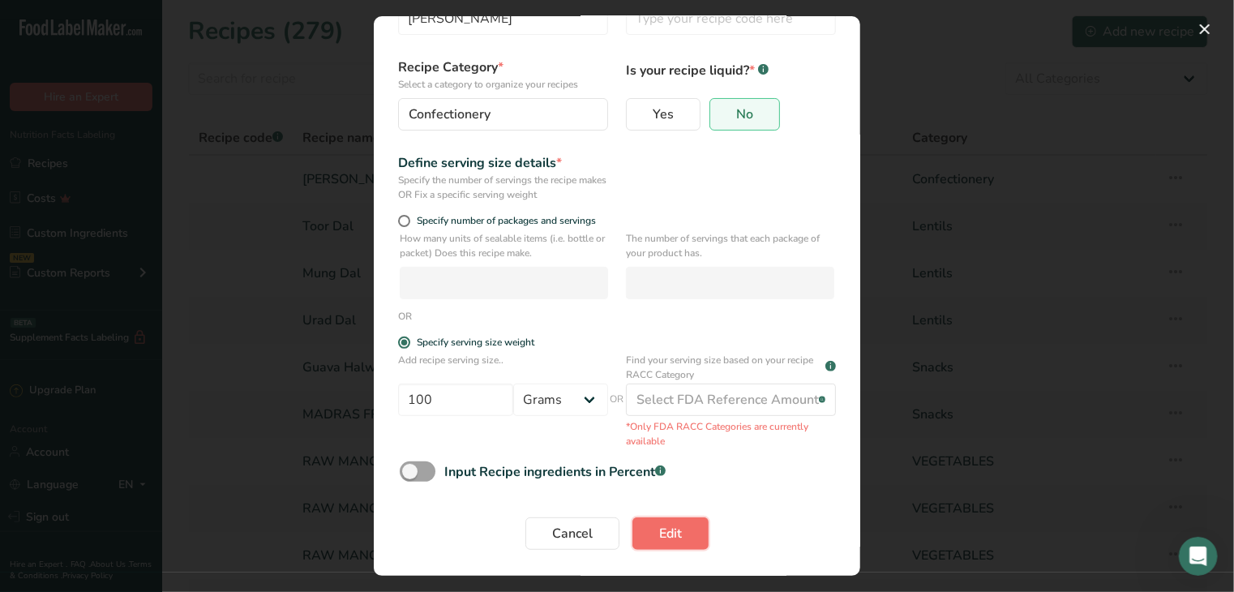
click at [645, 528] on button "Edit" at bounding box center [670, 533] width 76 height 32
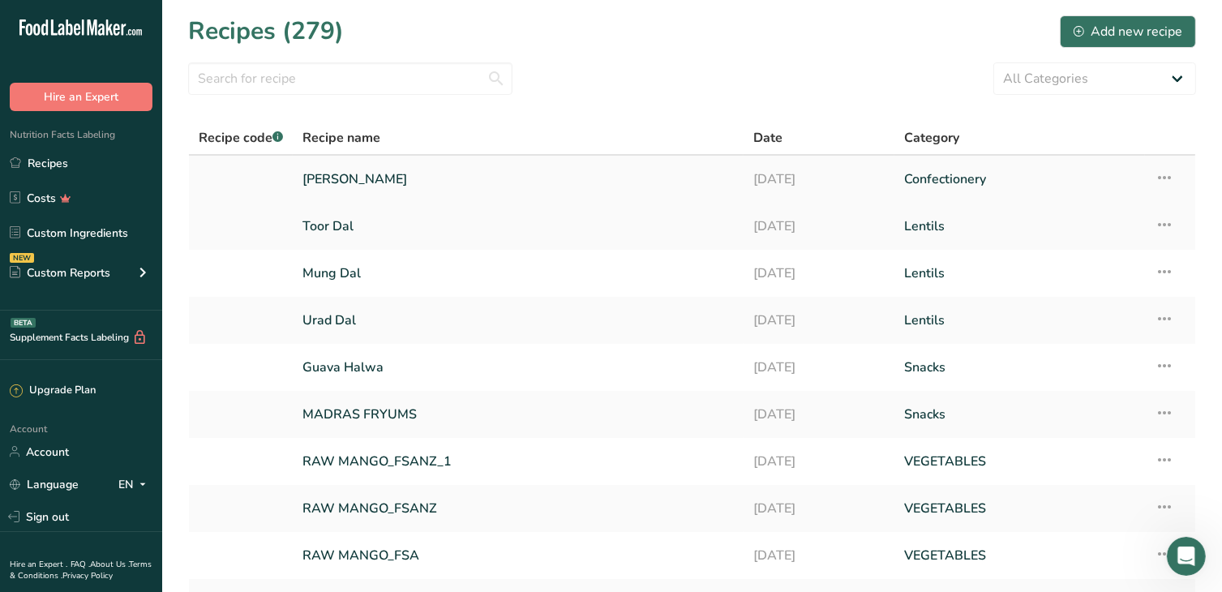
click at [383, 176] on link "[PERSON_NAME]" at bounding box center [517, 179] width 431 height 34
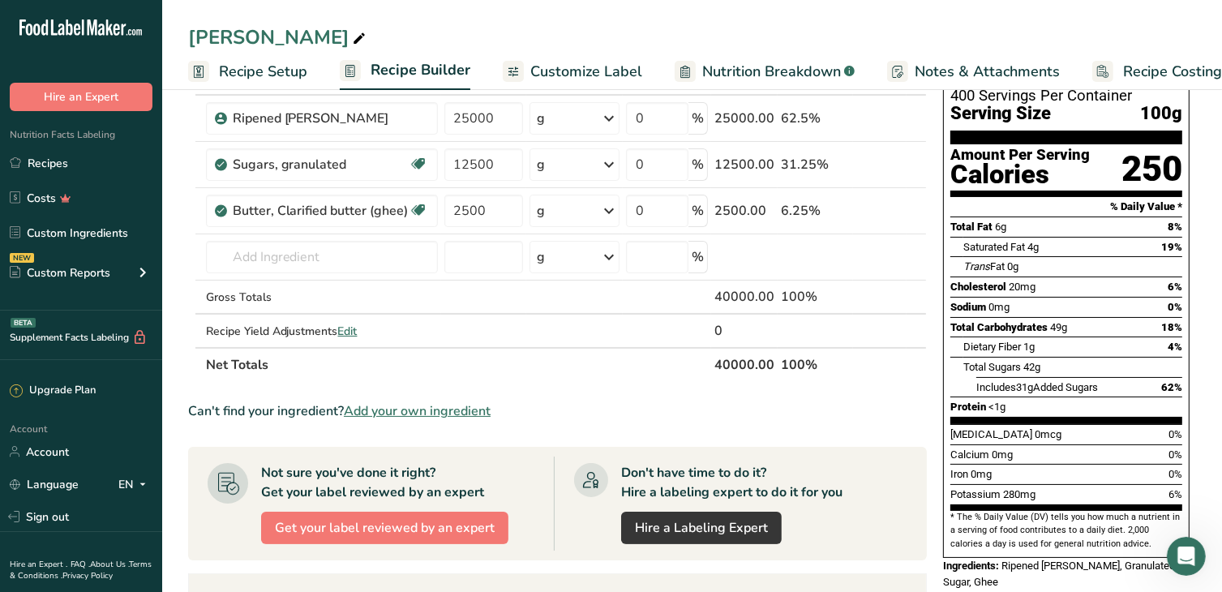
scroll to position [113, 0]
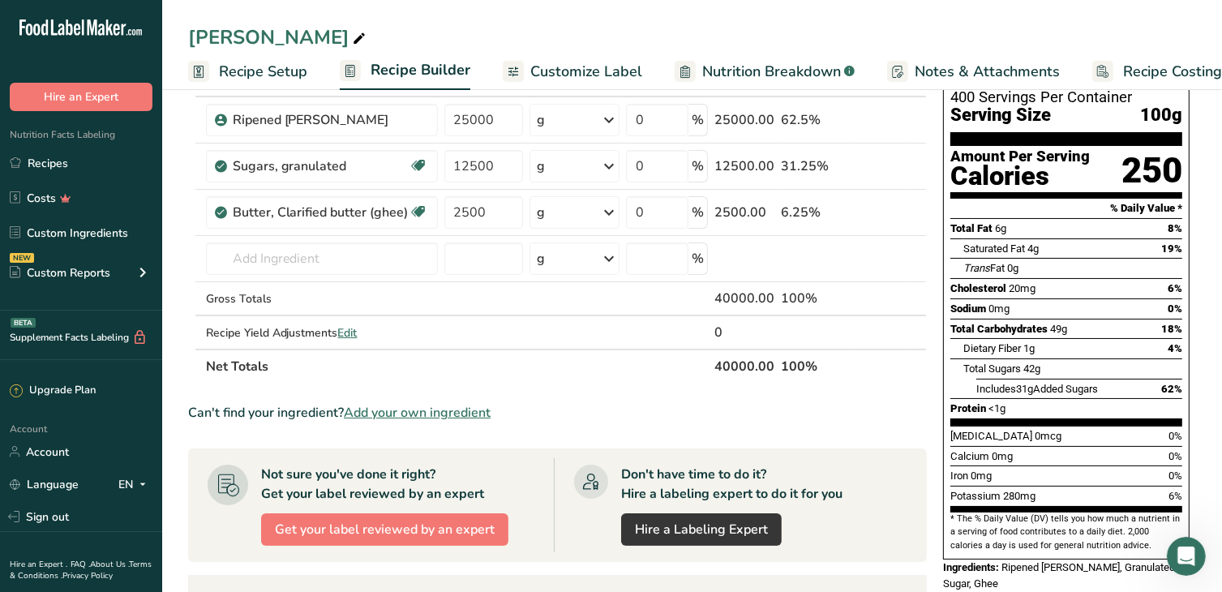
click at [635, 373] on th "Net Totals" at bounding box center [457, 366] width 508 height 34
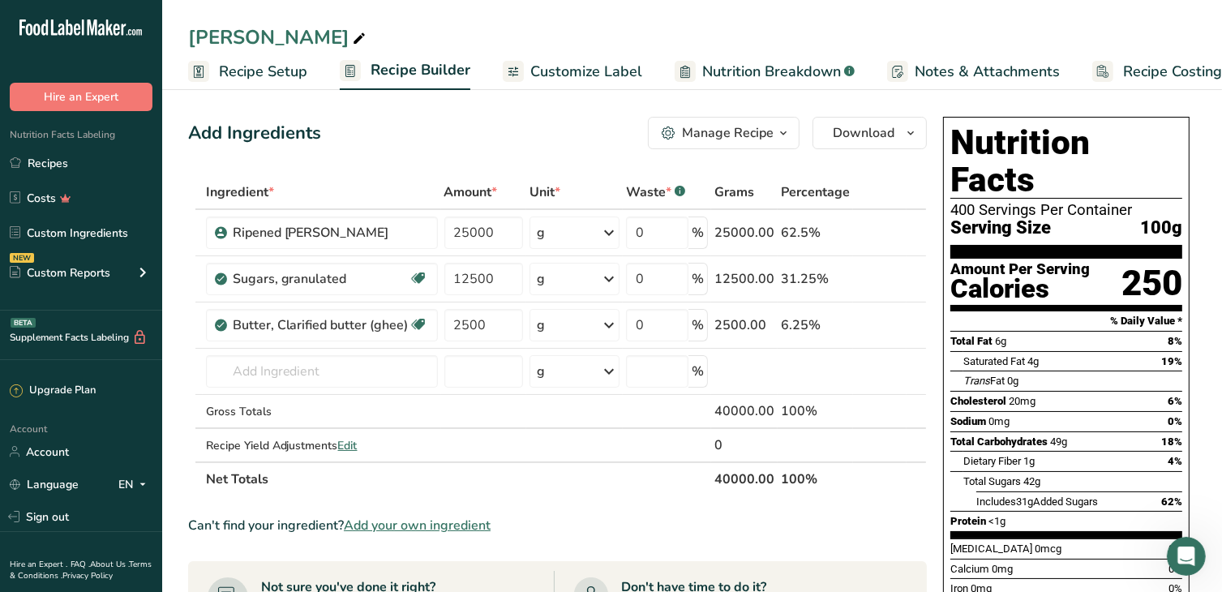
click at [74, 162] on link "Recipes" at bounding box center [81, 163] width 162 height 31
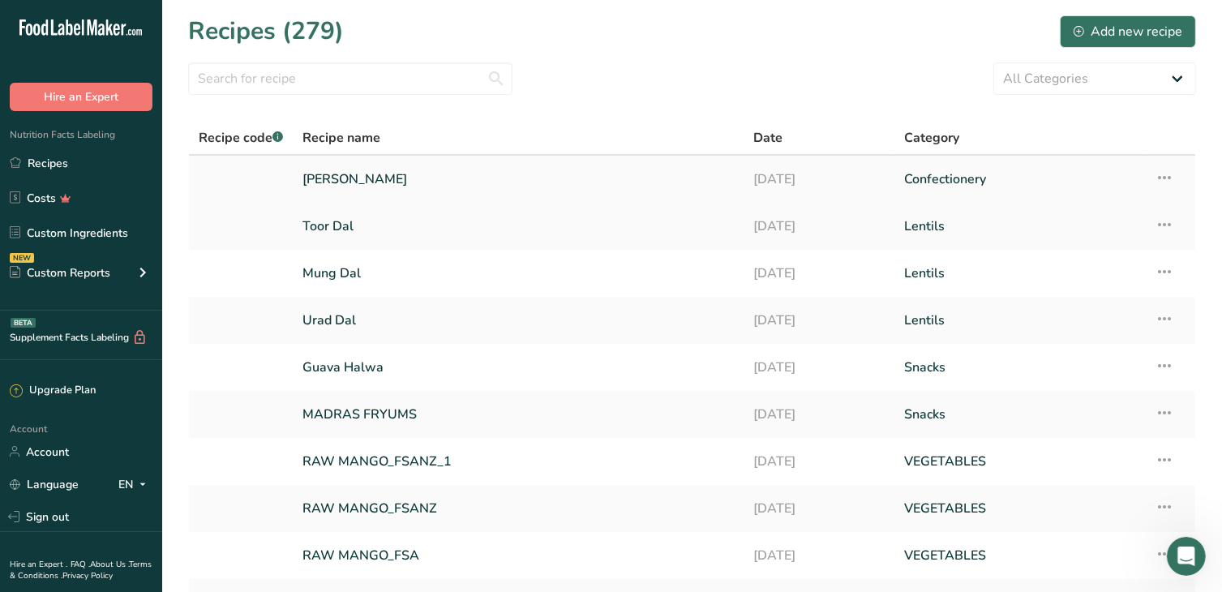
click at [379, 185] on link "[PERSON_NAME]" at bounding box center [517, 179] width 431 height 34
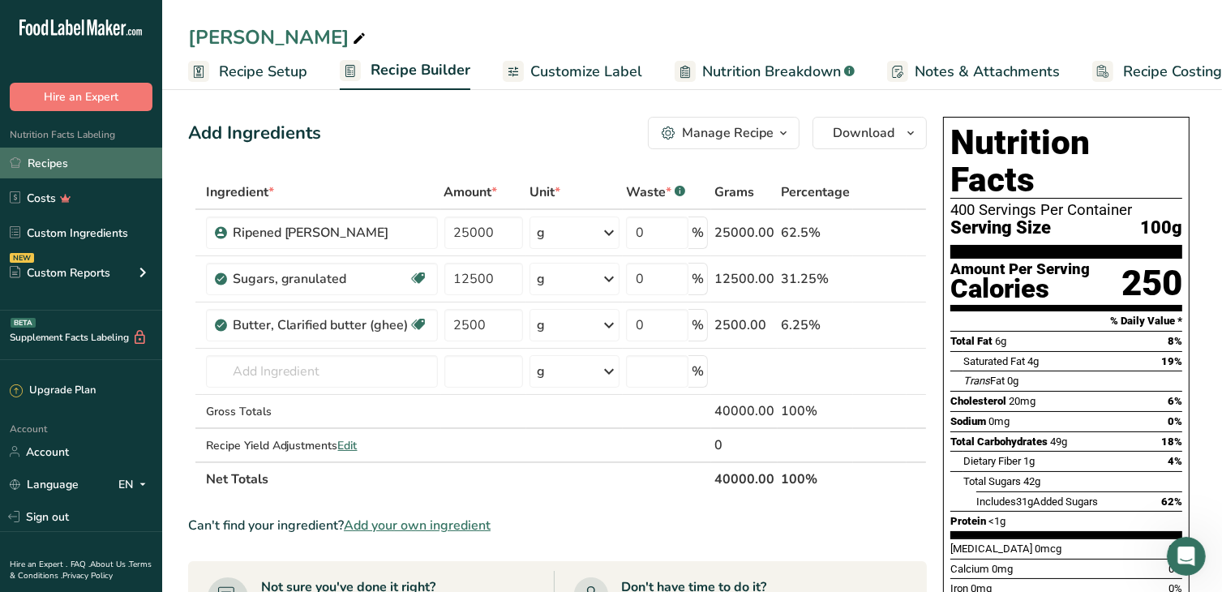
drag, startPoint x: 49, startPoint y: 161, endPoint x: 74, endPoint y: 178, distance: 30.4
click at [49, 161] on link "Recipes" at bounding box center [81, 163] width 162 height 31
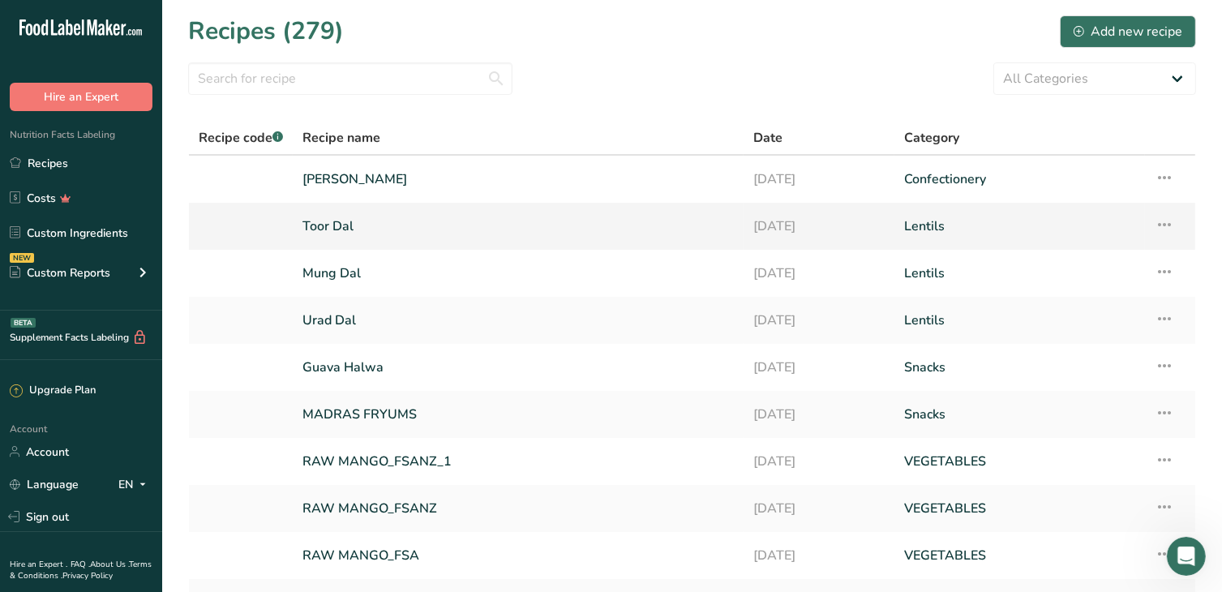
click at [352, 229] on link "Toor Dal" at bounding box center [517, 226] width 431 height 34
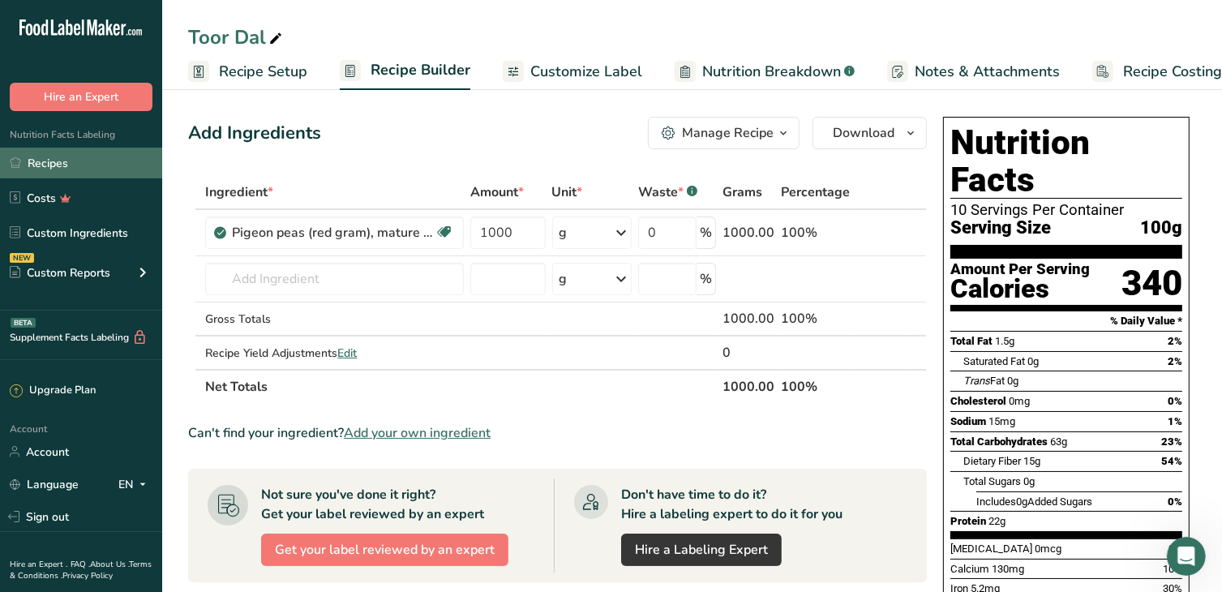
click at [60, 159] on link "Recipes" at bounding box center [81, 163] width 162 height 31
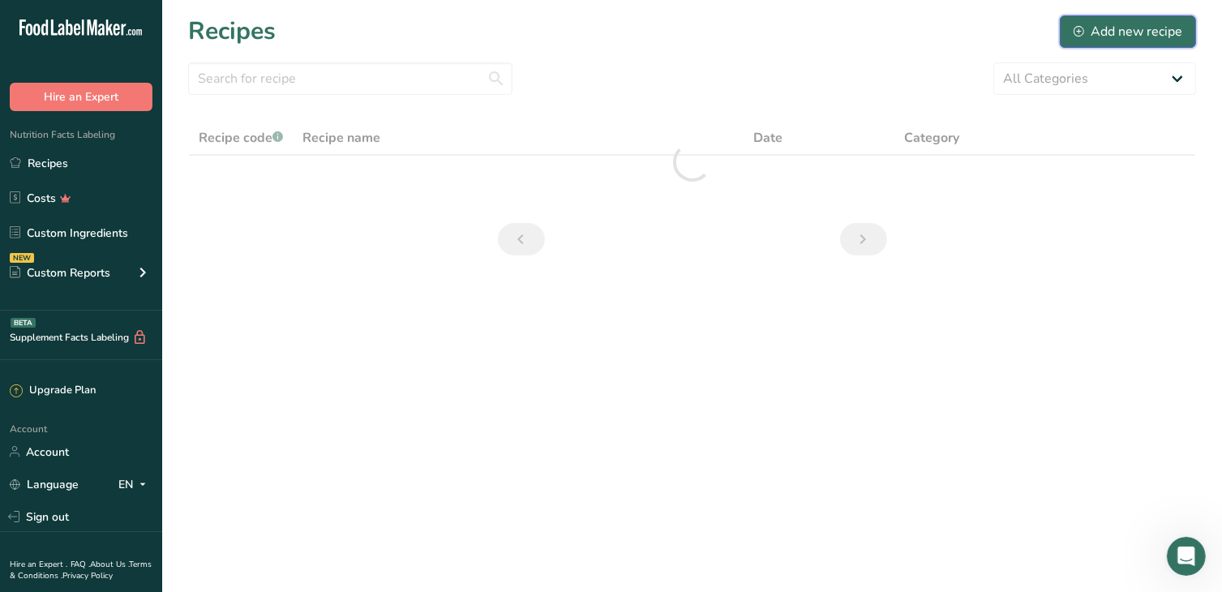
click at [1094, 31] on div "Add new recipe" at bounding box center [1127, 31] width 109 height 19
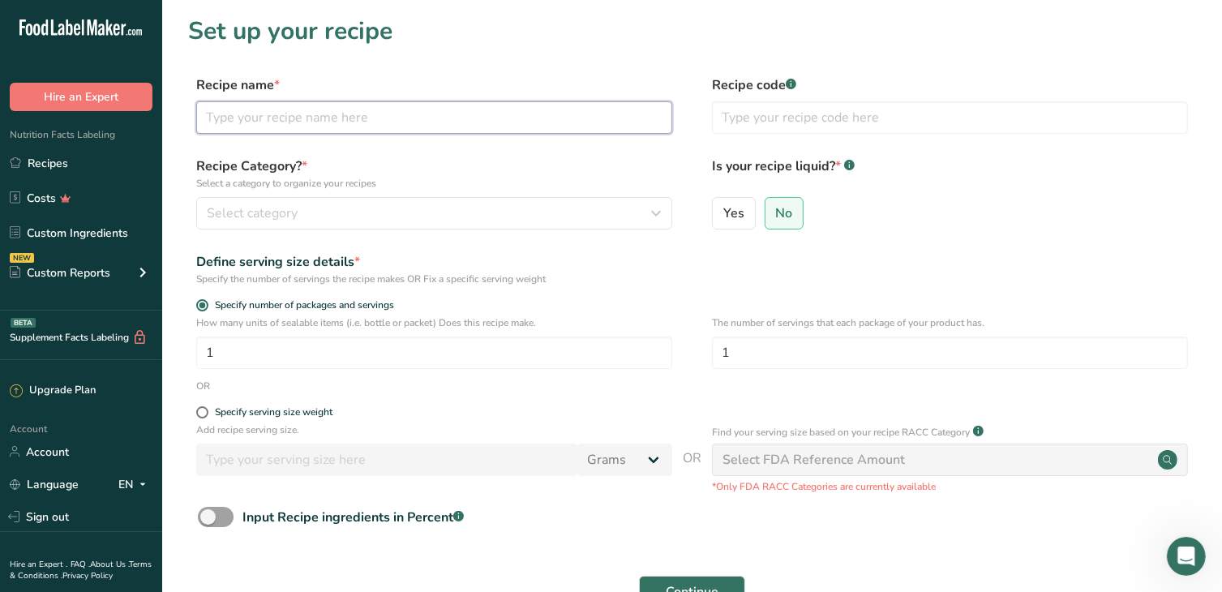
click at [259, 124] on input "text" at bounding box center [434, 117] width 476 height 32
type input "Wheat Dryfruit Halwa"
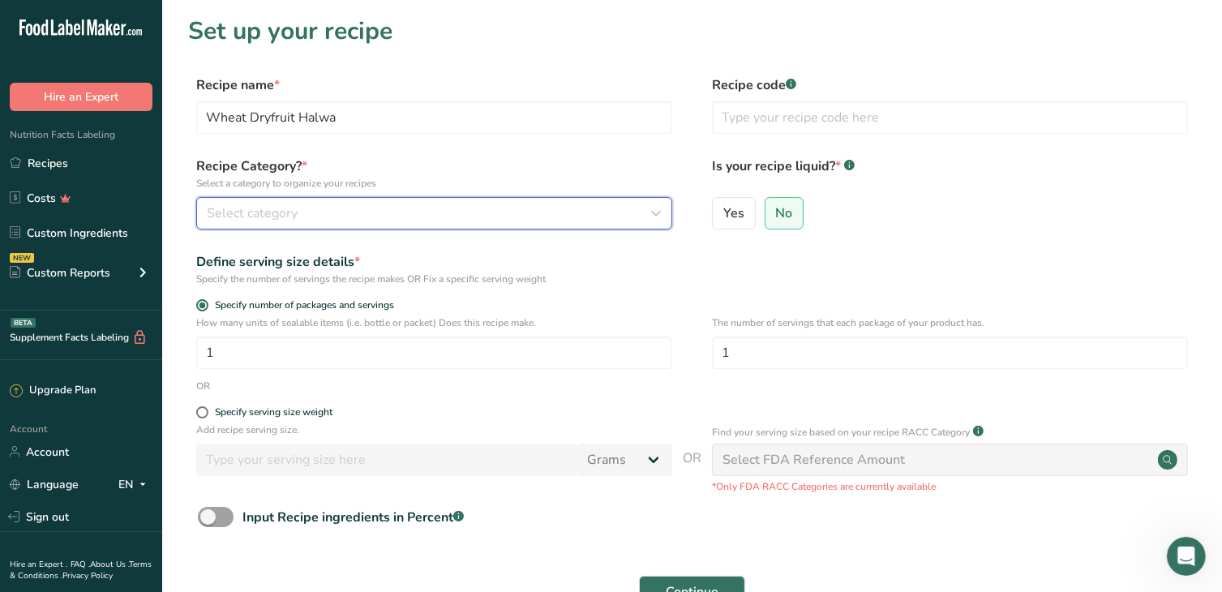
click at [281, 218] on span "Select category" at bounding box center [252, 212] width 91 height 19
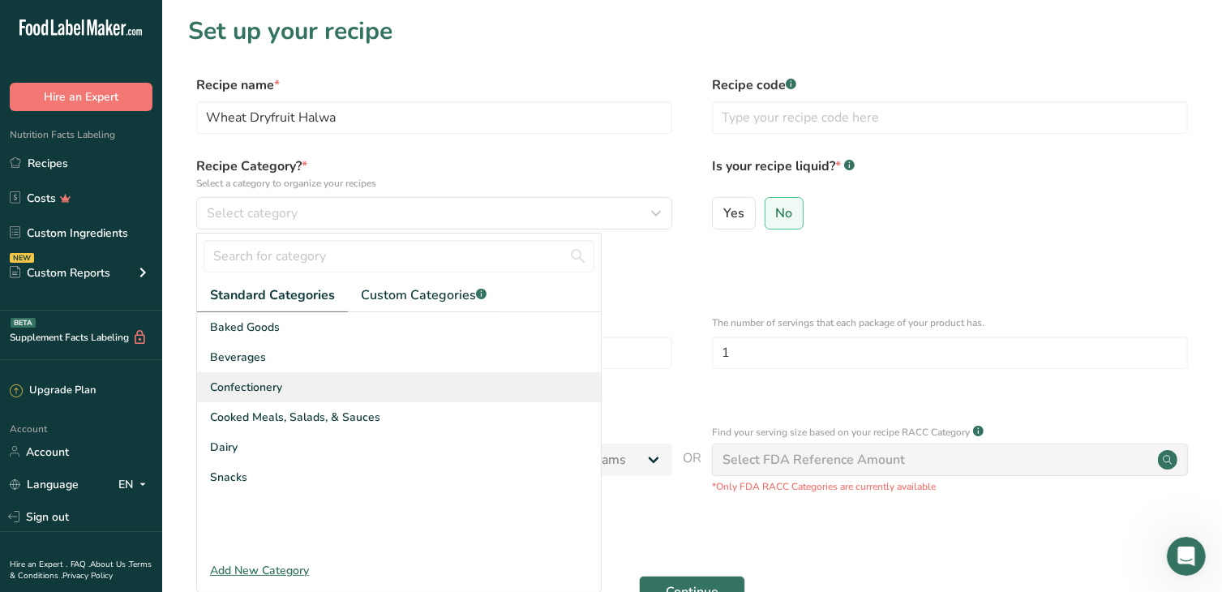
click at [289, 392] on div "Confectionery" at bounding box center [399, 387] width 404 height 30
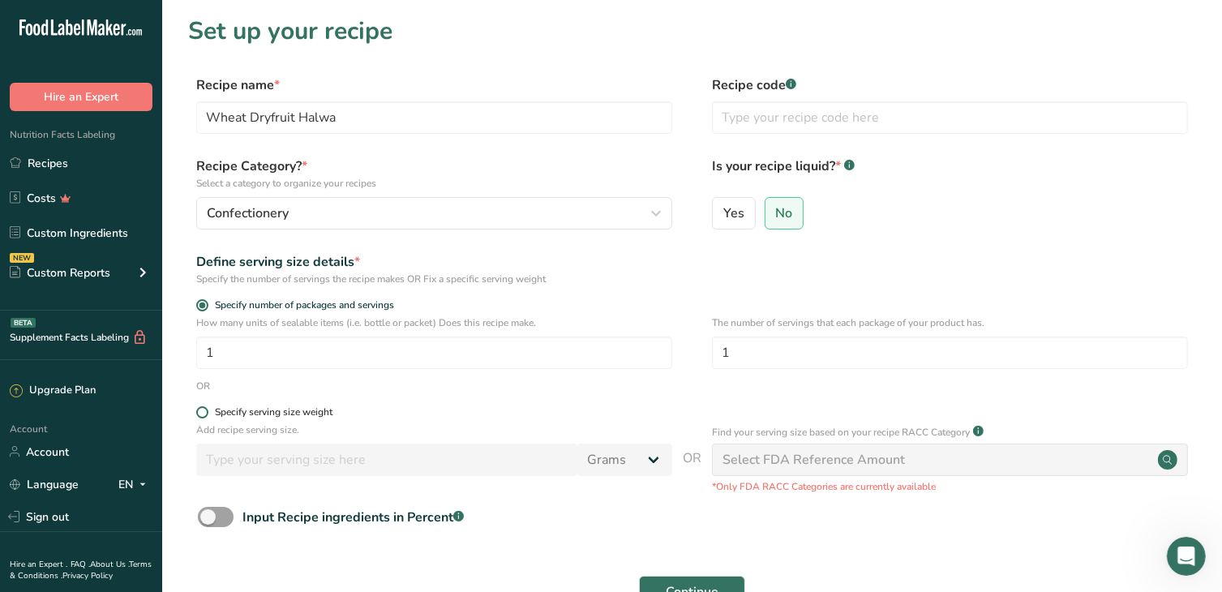
click at [204, 413] on span at bounding box center [202, 412] width 12 height 12
click at [204, 413] on input "Specify serving size weight" at bounding box center [201, 412] width 11 height 11
radio input "true"
radio input "false"
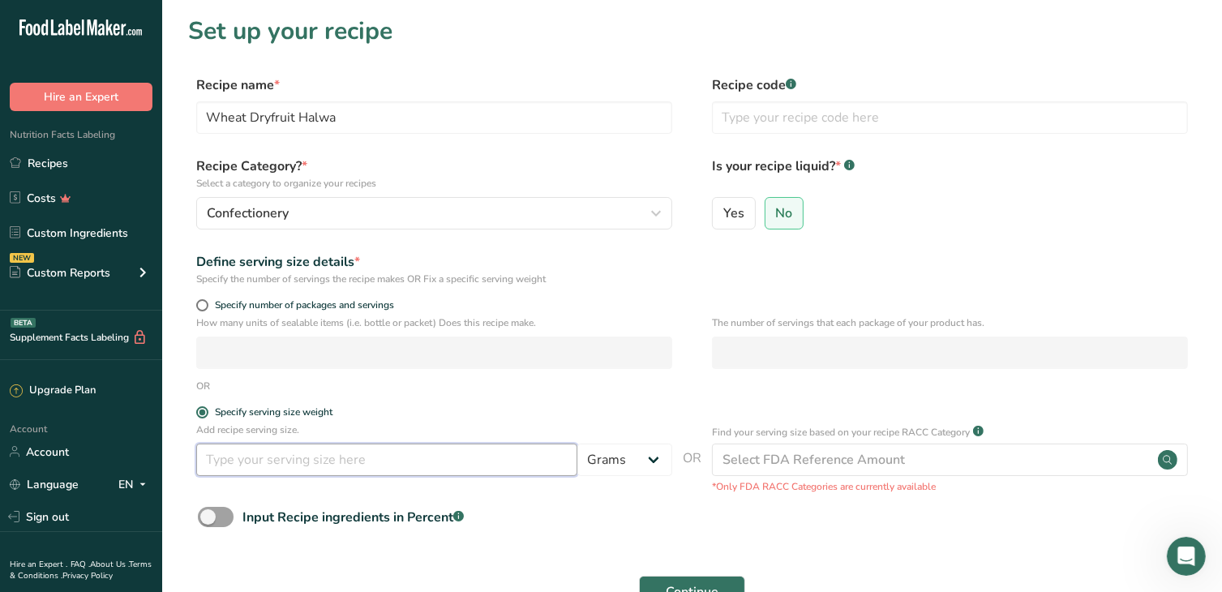
click at [385, 455] on input "number" at bounding box center [386, 459] width 381 height 32
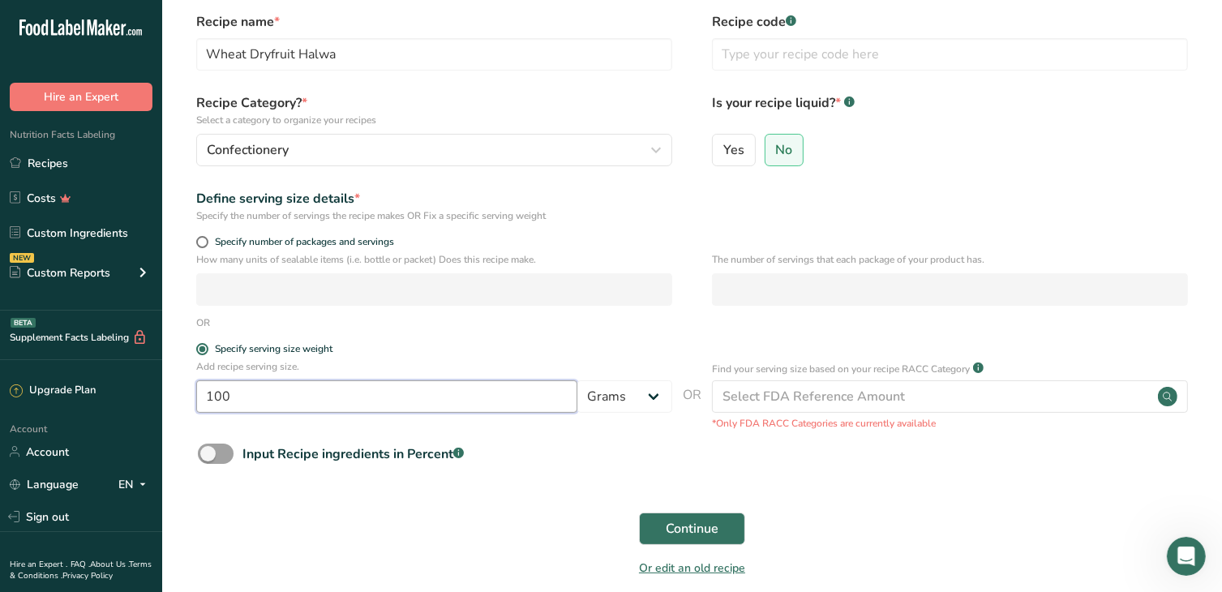
scroll to position [81, 0]
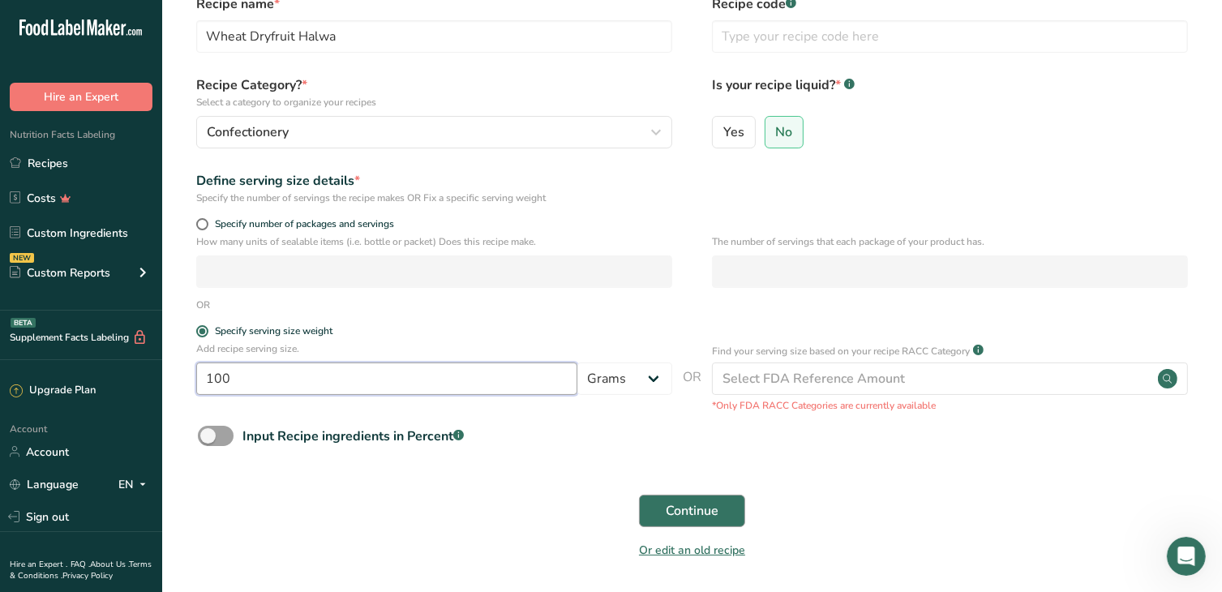
type input "100"
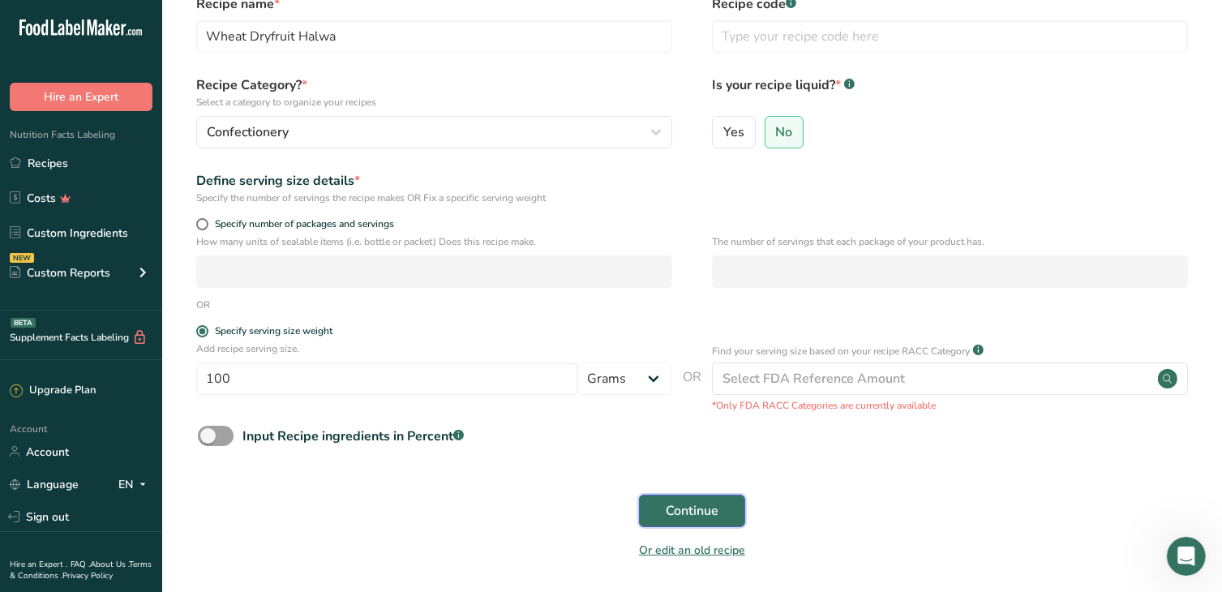
click at [701, 512] on span "Continue" at bounding box center [692, 510] width 53 height 19
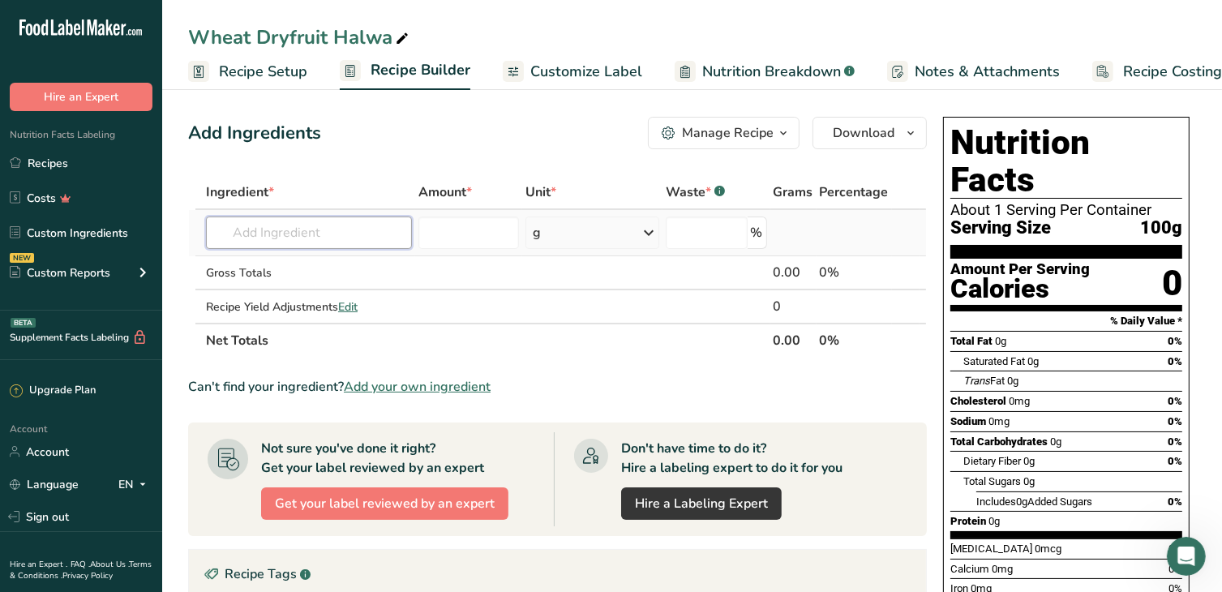
click at [272, 219] on input "text" at bounding box center [309, 232] width 206 height 32
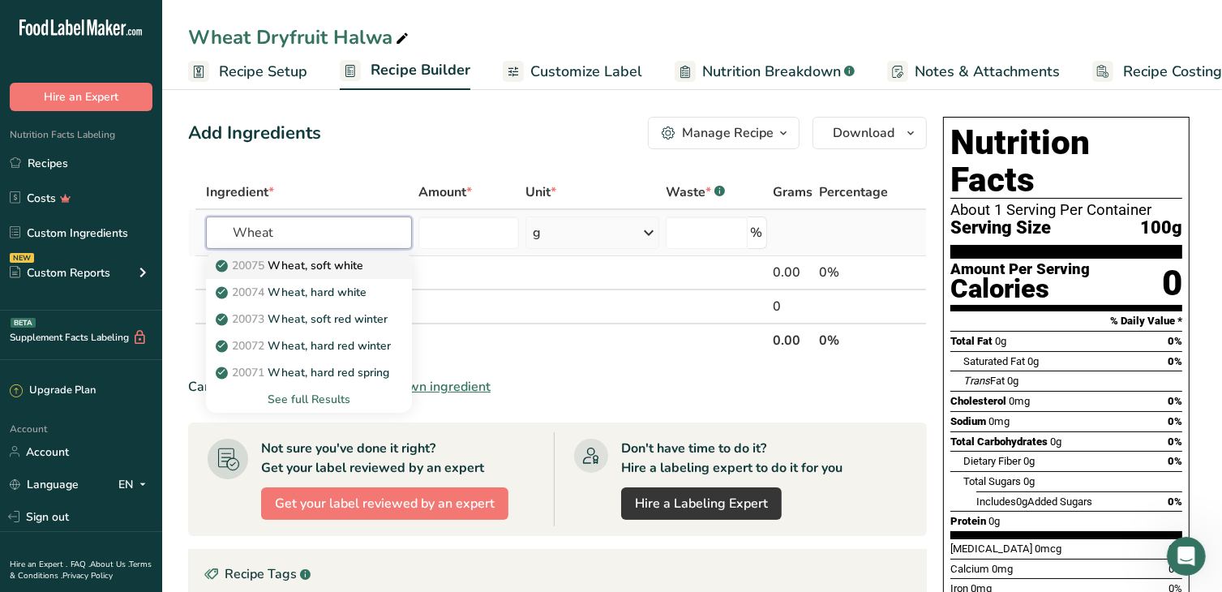
type input "Wheat"
click at [282, 272] on p "20075 Wheat, soft white" at bounding box center [291, 265] width 144 height 17
type input "Wheat, soft white"
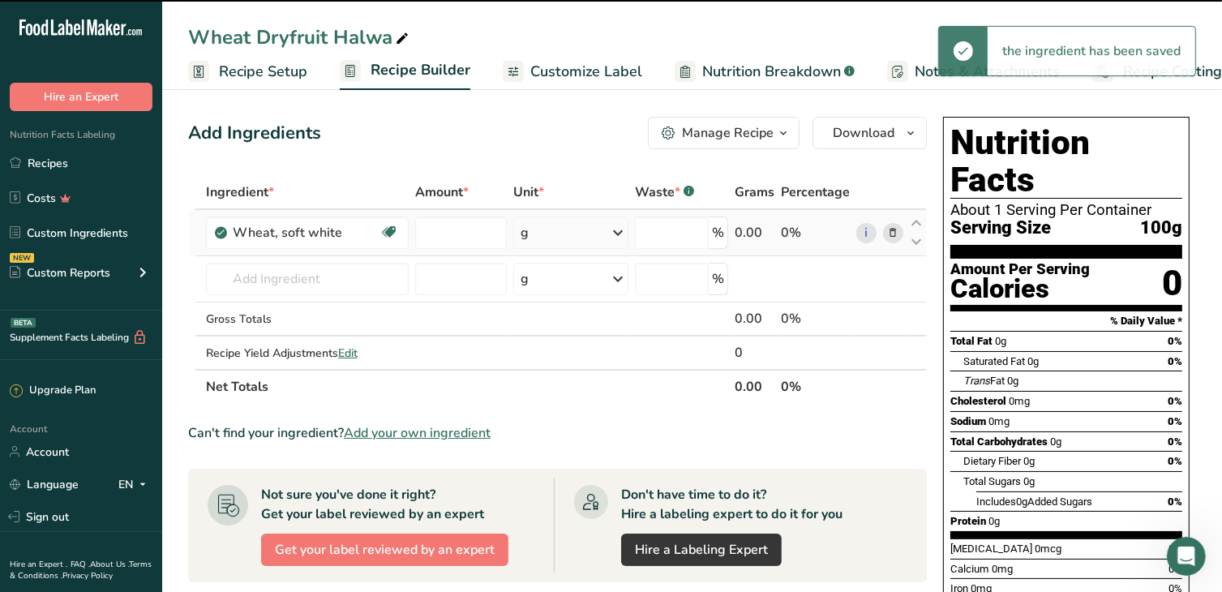
type input "0"
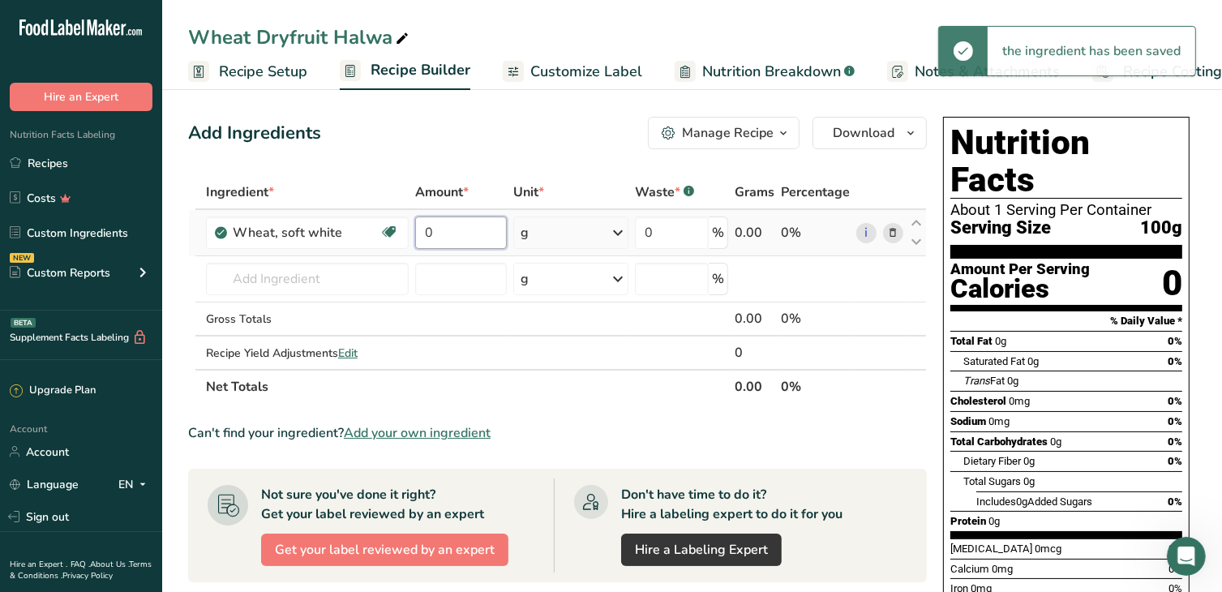
drag, startPoint x: 493, startPoint y: 234, endPoint x: 412, endPoint y: 235, distance: 81.1
click at [412, 235] on td "0" at bounding box center [461, 233] width 98 height 46
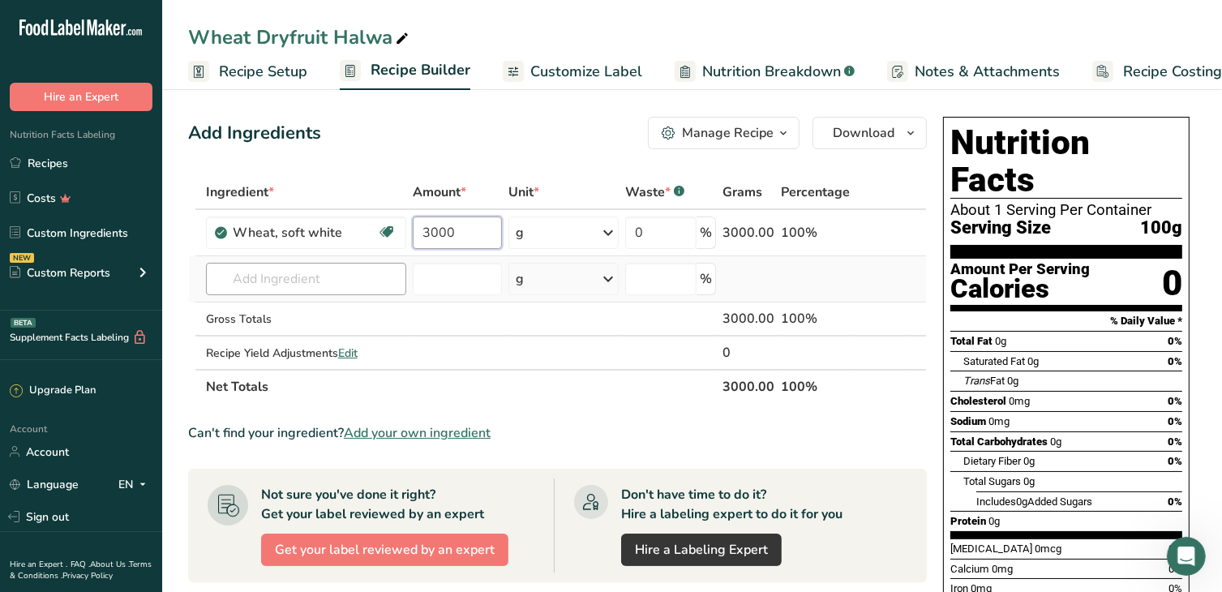
type input "3000"
click at [319, 280] on div "Ingredient * Amount * Unit * Waste * .a-a{fill:#347362;}.b-a{fill:#fff;} Grams …" at bounding box center [557, 289] width 739 height 229
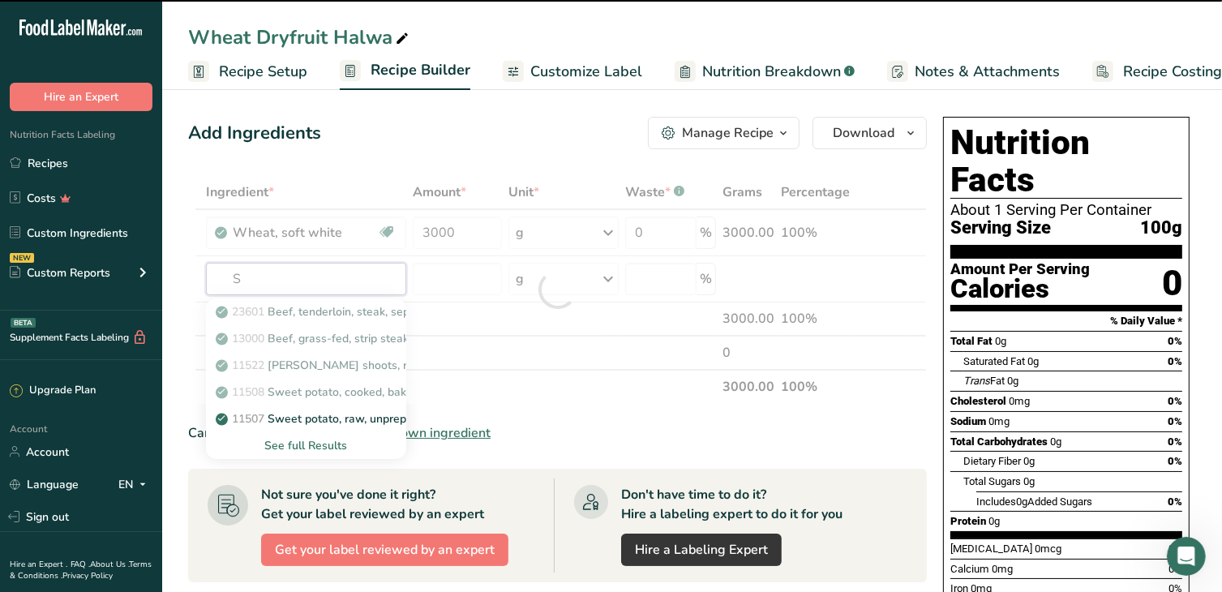
type input "Su"
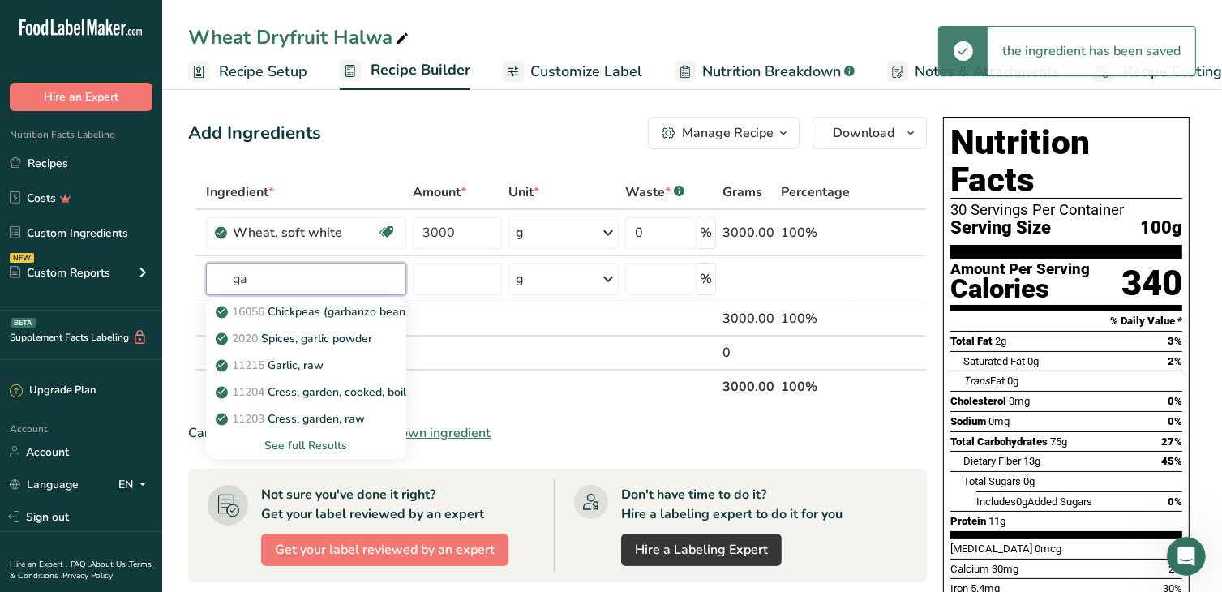
type input "g"
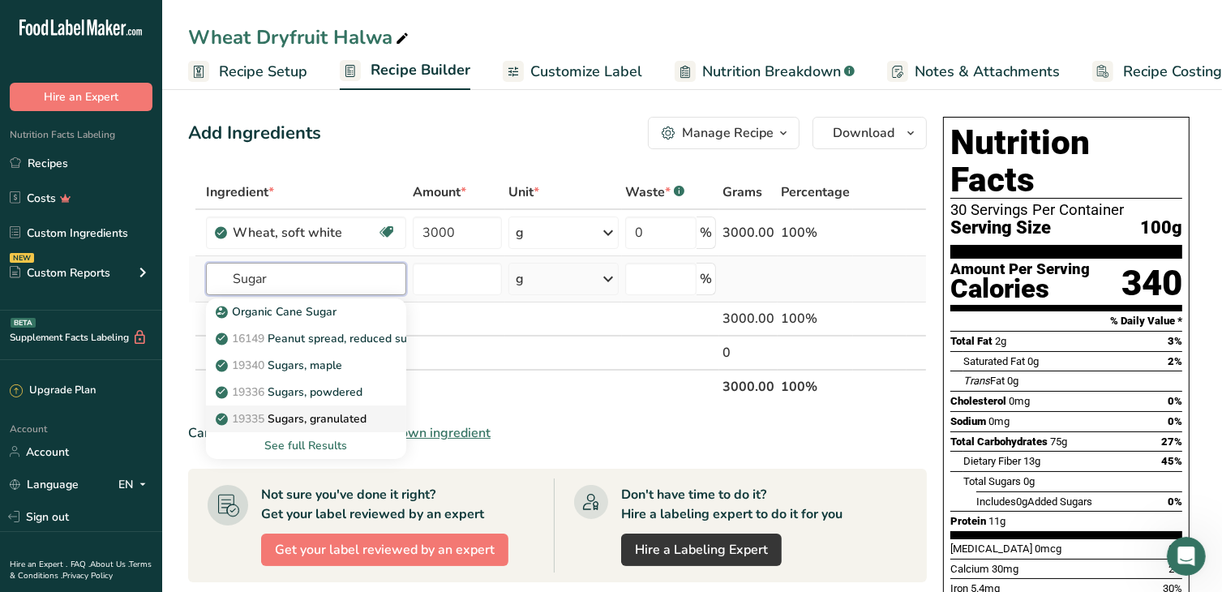
type input "Sugar"
click at [353, 416] on p "19335 [GEOGRAPHIC_DATA], granulated" at bounding box center [293, 418] width 148 height 17
type input "Sugars, granulated"
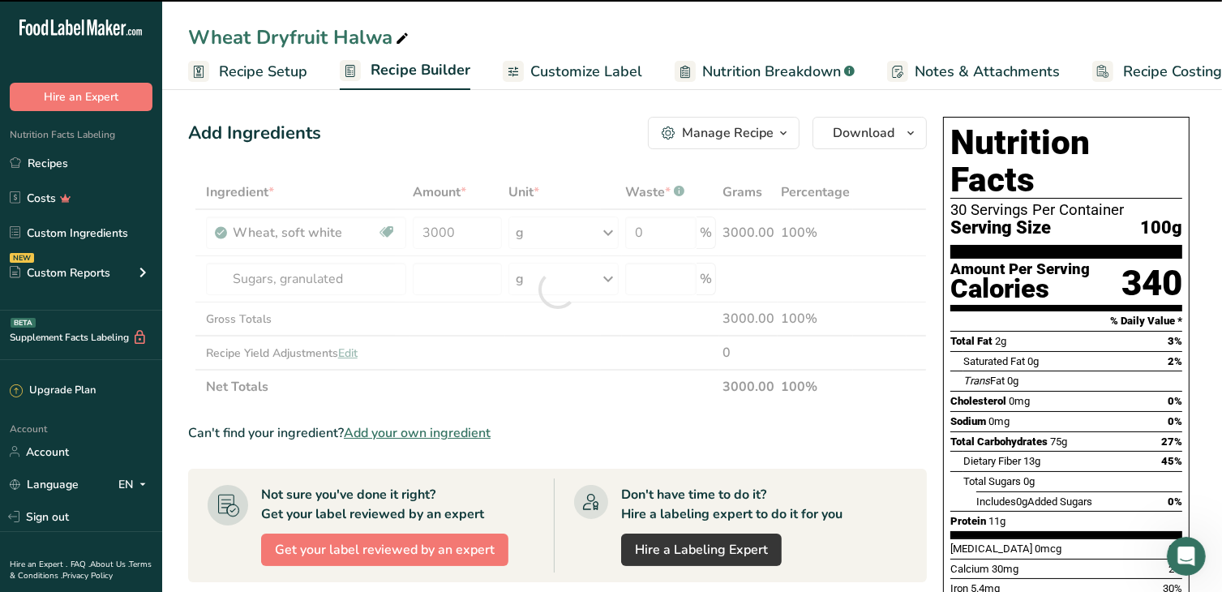
type input "0"
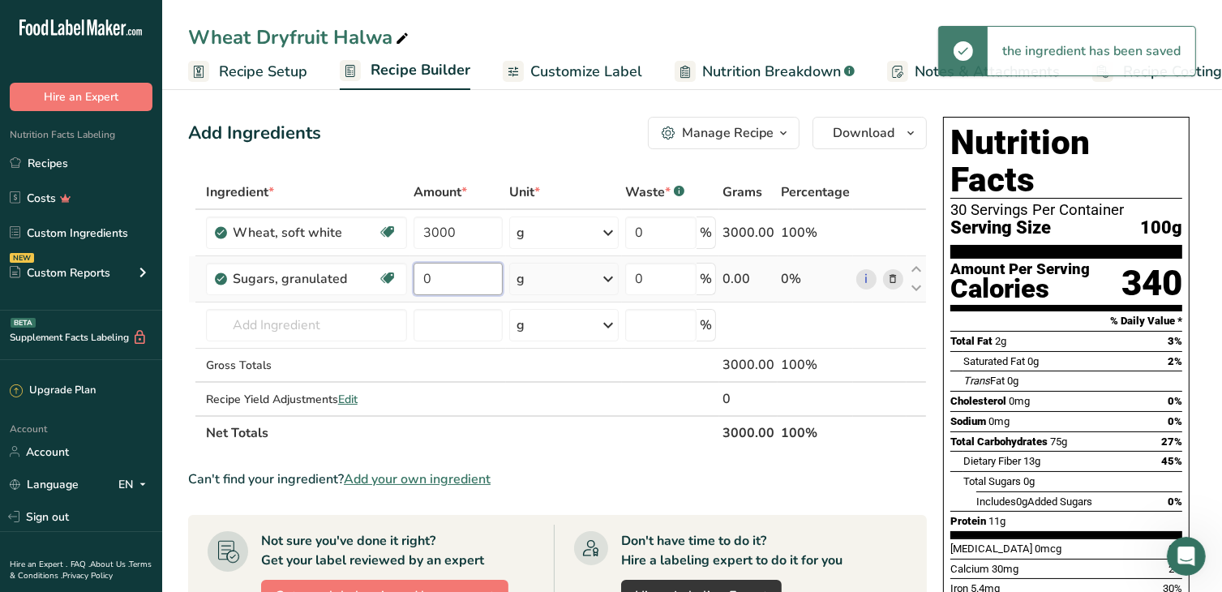
click at [451, 286] on input "0" at bounding box center [457, 279] width 89 height 32
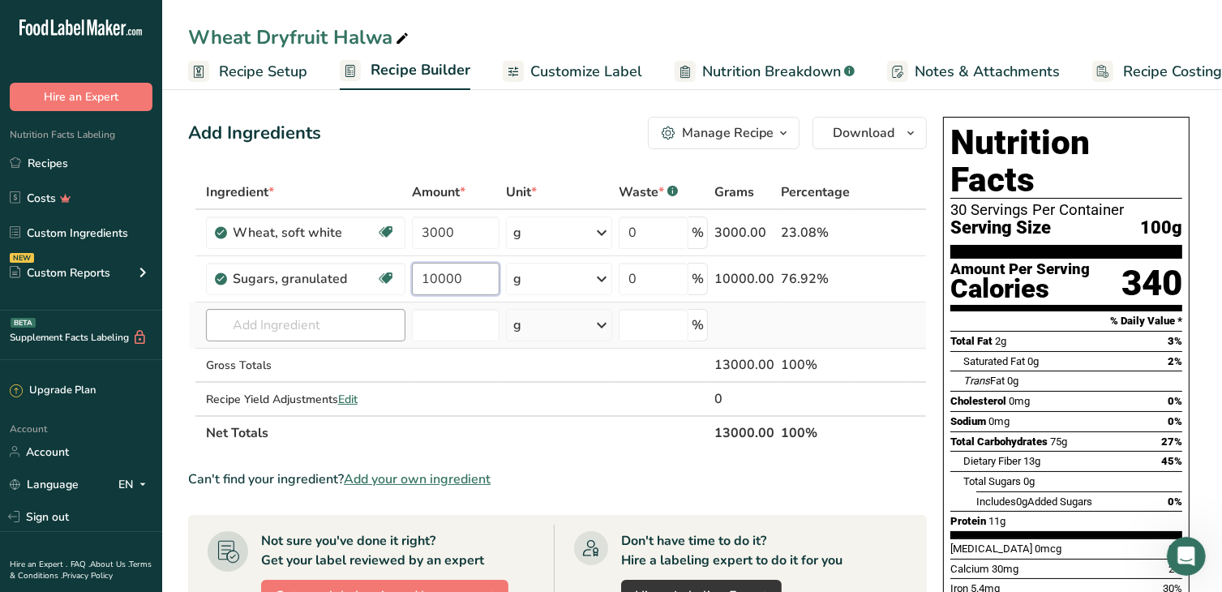
type input "10000"
click at [350, 322] on div "Ingredient * Amount * Unit * Waste * .a-a{fill:#347362;}.b-a{fill:#fff;} Grams …" at bounding box center [557, 312] width 739 height 275
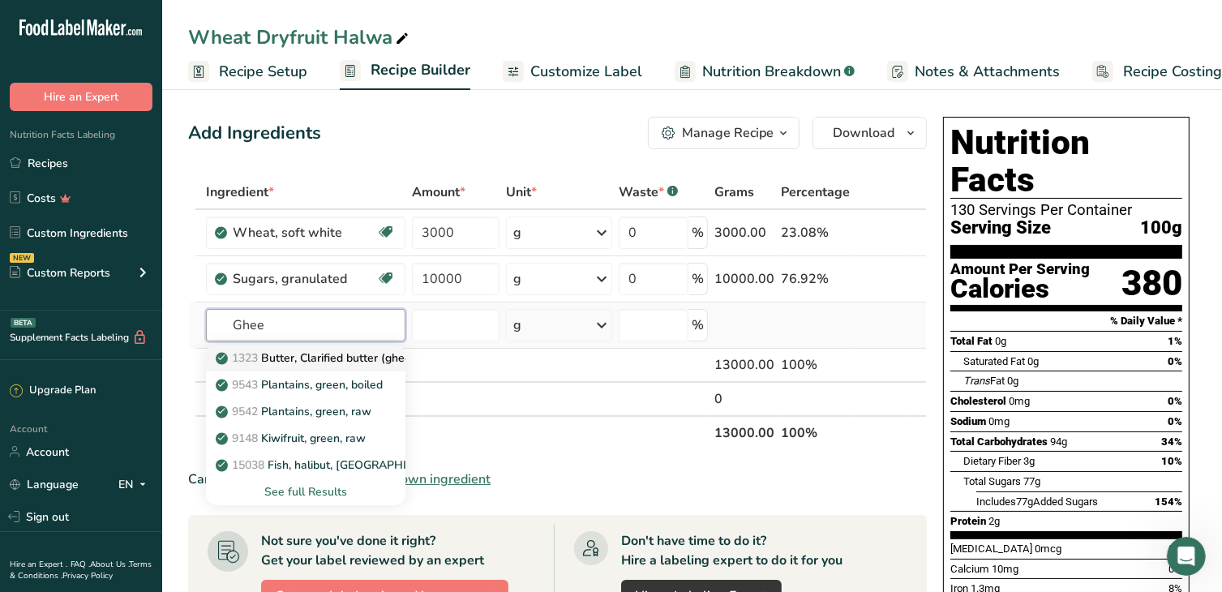
type input "Ghee"
click at [363, 358] on p "1323 Butter, Clarified butter (ghee)" at bounding box center [317, 357] width 196 height 17
type input "Butter, Clarified butter (ghee)"
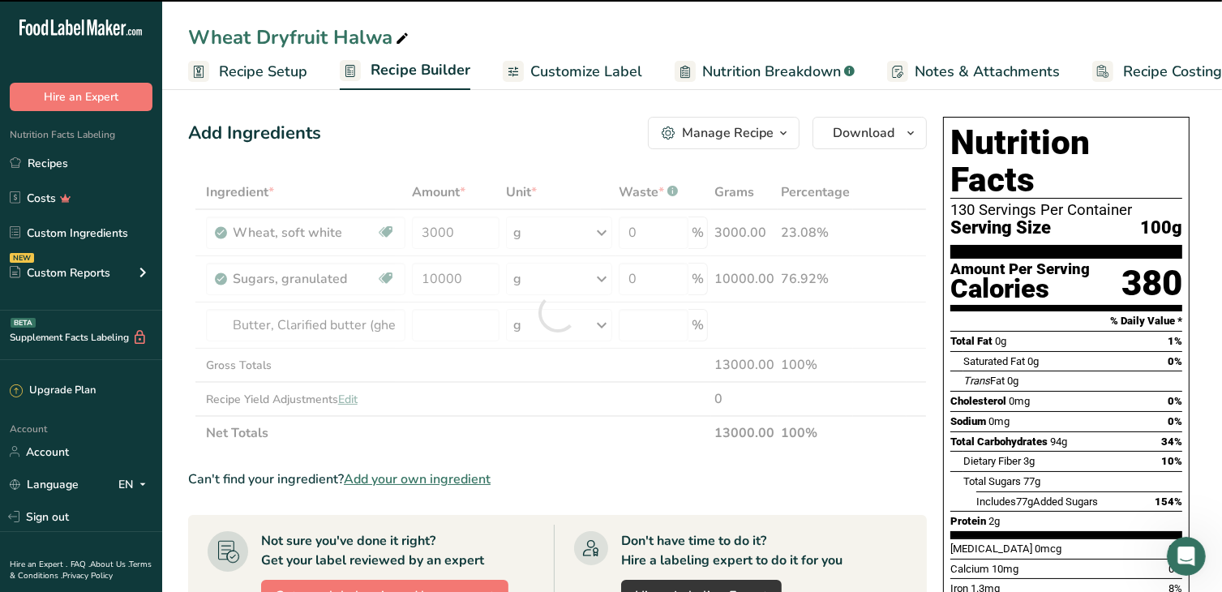
type input "0"
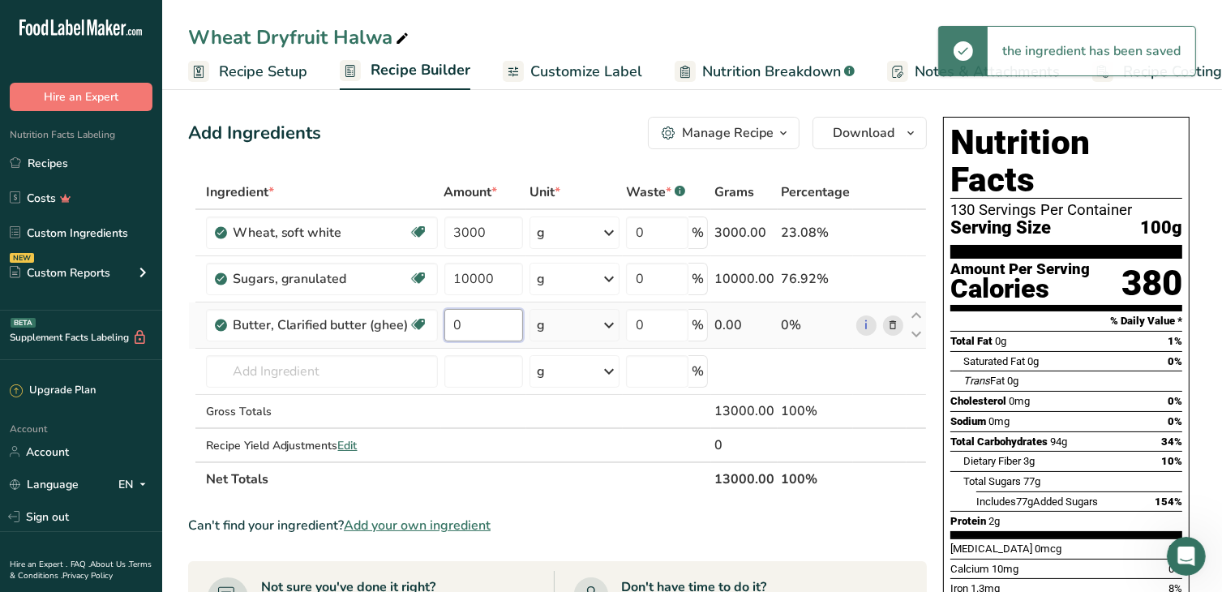
click at [468, 324] on input "0" at bounding box center [483, 325] width 79 height 32
drag, startPoint x: 464, startPoint y: 324, endPoint x: 442, endPoint y: 323, distance: 21.9
click at [444, 323] on input "0" at bounding box center [483, 325] width 79 height 32
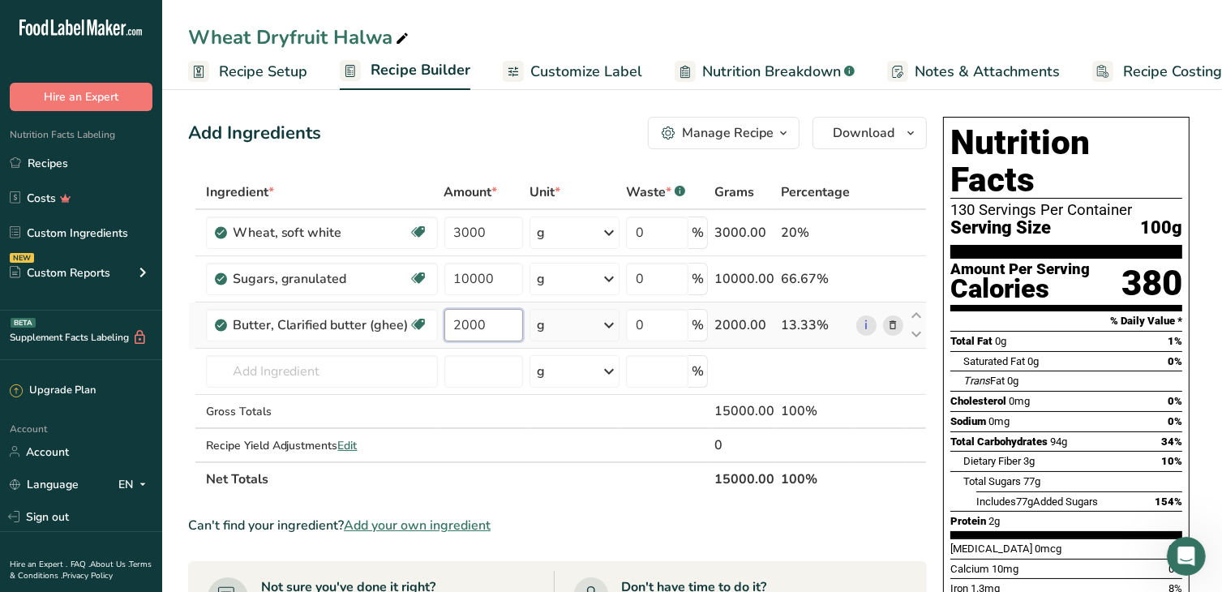
type input "2000"
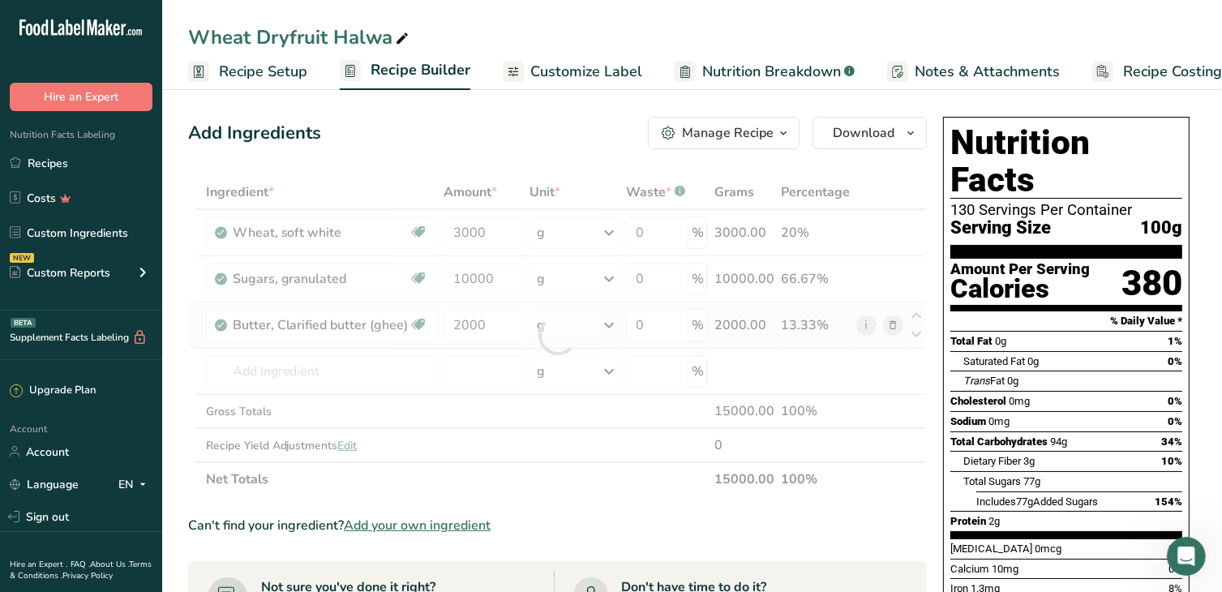
click at [592, 313] on div "Ingredient * Amount * Unit * Waste * .a-a{fill:#347362;}.b-a{fill:#fff;} Grams …" at bounding box center [557, 335] width 739 height 321
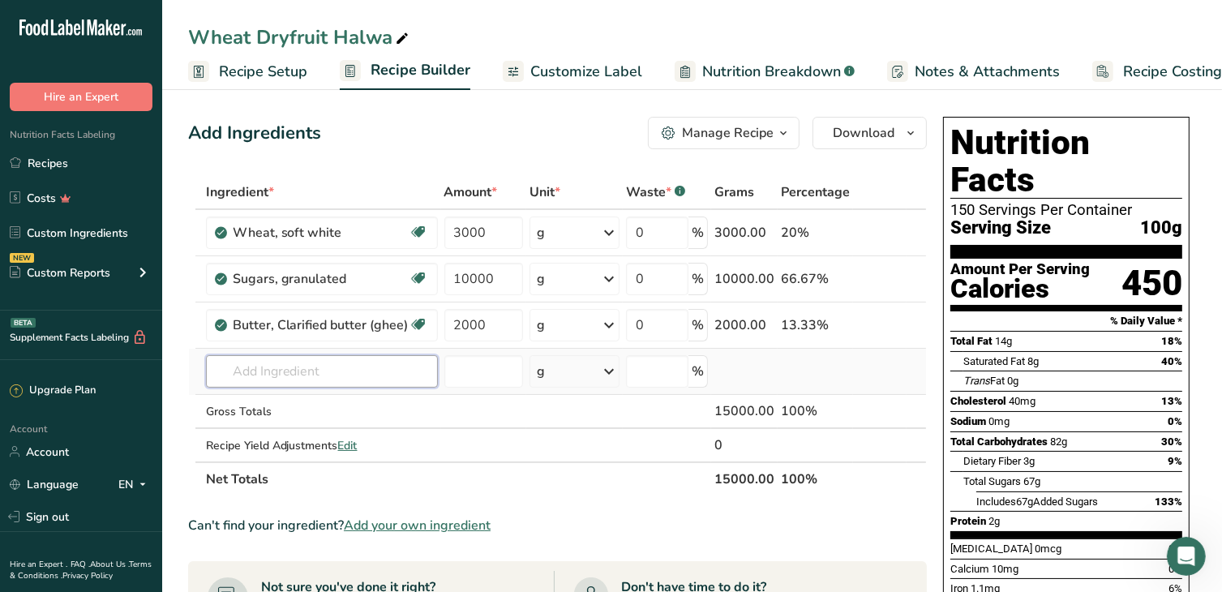
click at [317, 368] on input "text" at bounding box center [322, 371] width 232 height 32
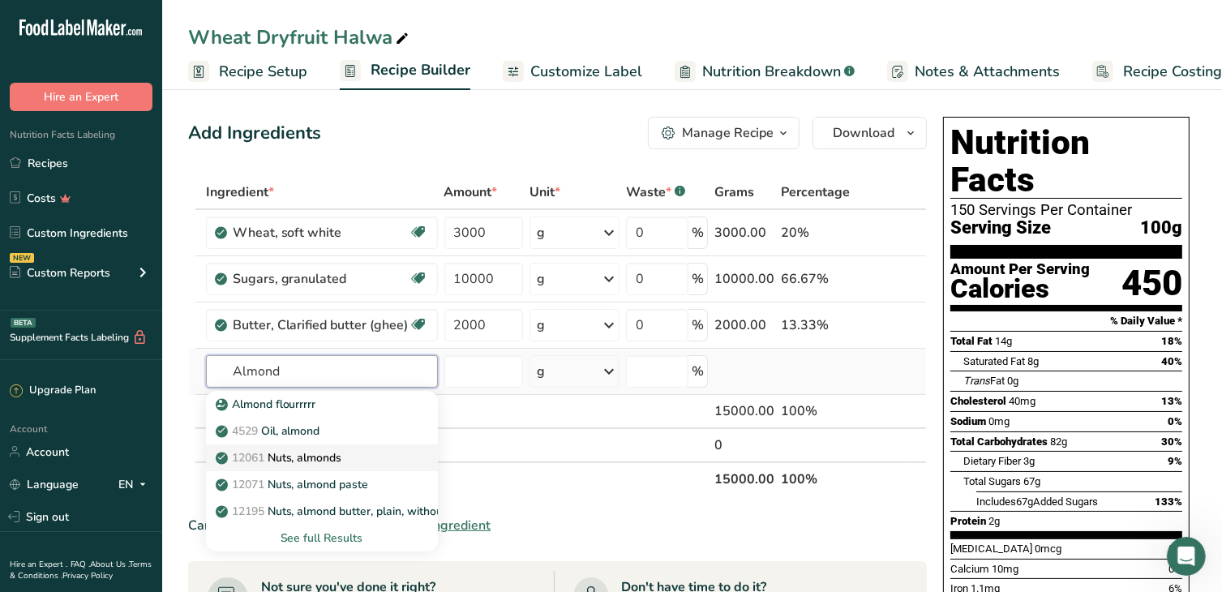
type input "Almond"
click at [336, 455] on p "12061 Nuts, almonds" at bounding box center [280, 457] width 123 height 17
type input "Nuts, almonds"
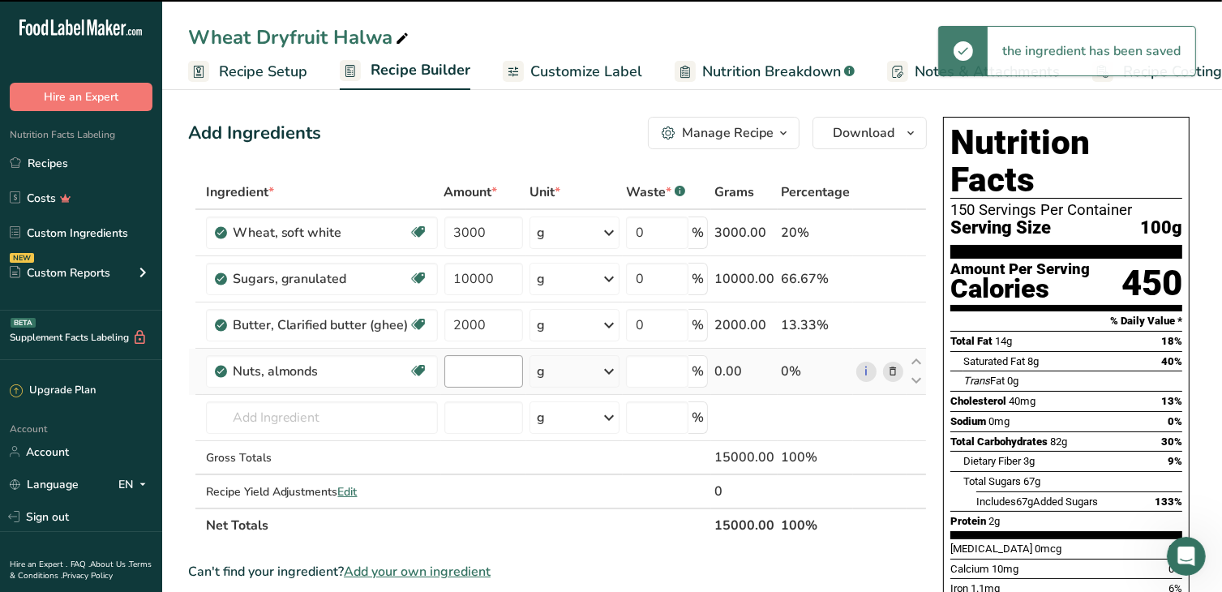
type input "0"
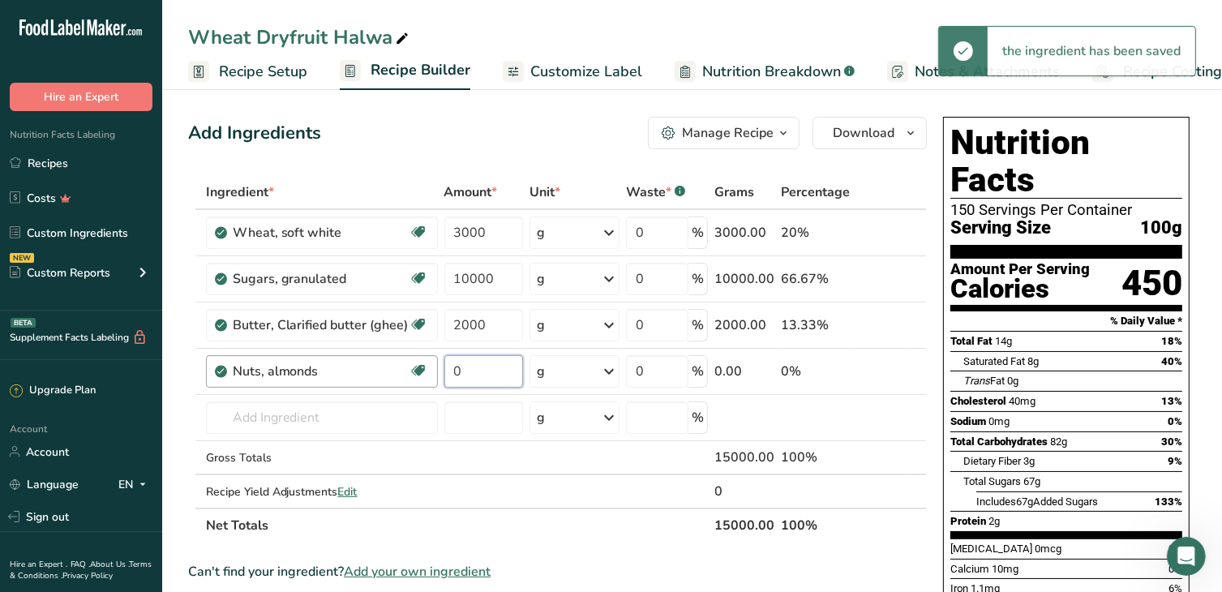
drag, startPoint x: 489, startPoint y: 374, endPoint x: 431, endPoint y: 371, distance: 57.6
click at [431, 371] on tr "Nuts, almonds Dairy free Gluten free Vegan Vegetarian Soy free 0 g Portions 1 c…" at bounding box center [557, 372] width 737 height 46
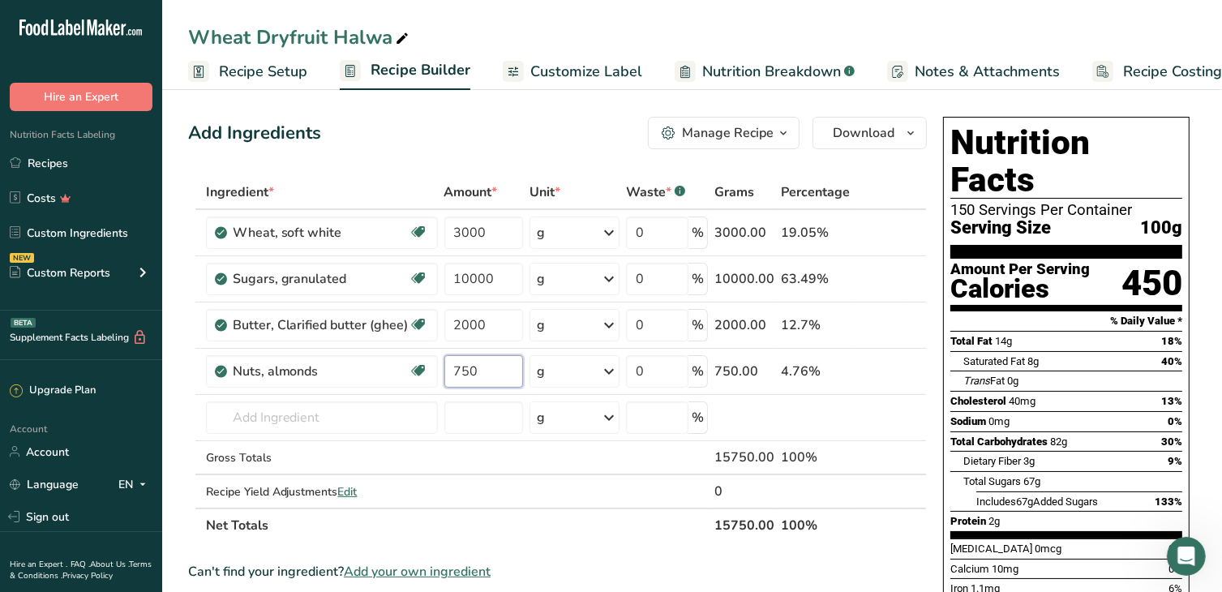
type input "750"
click at [596, 143] on div "Add Ingredients Manage Recipe Delete Recipe Duplicate Recipe Scale Recipe Save …" at bounding box center [557, 133] width 739 height 32
click at [289, 415] on input "text" at bounding box center [322, 417] width 232 height 32
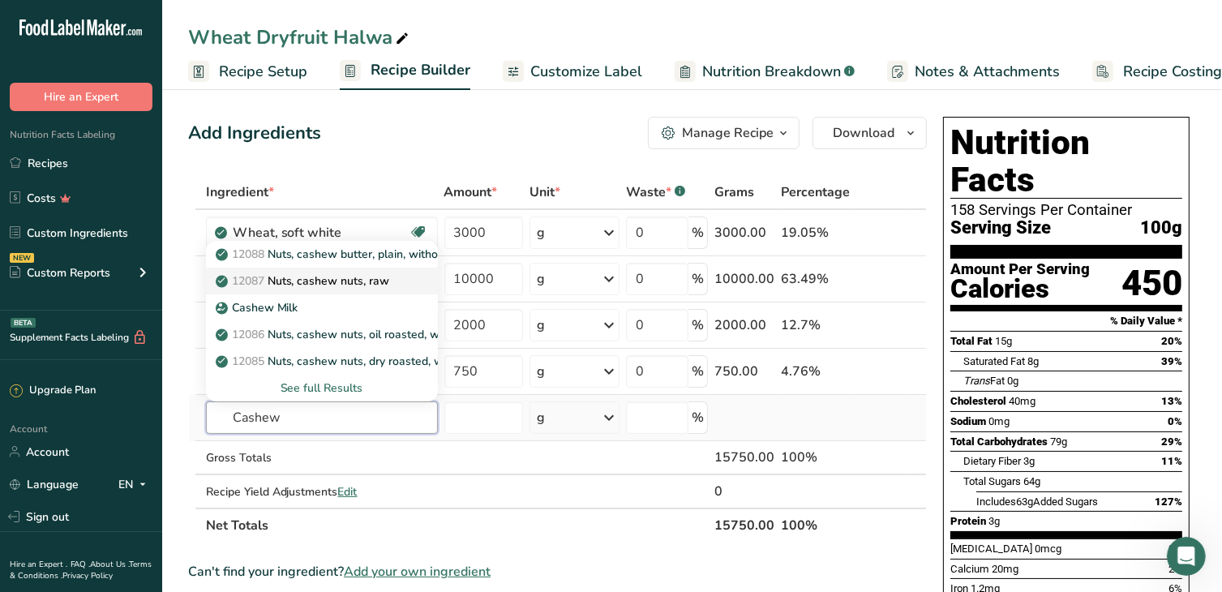
type input "Cashew"
click at [353, 281] on p "12087 Nuts, cashew nuts, raw" at bounding box center [304, 280] width 171 height 17
type input "Nuts, cashew nuts, raw"
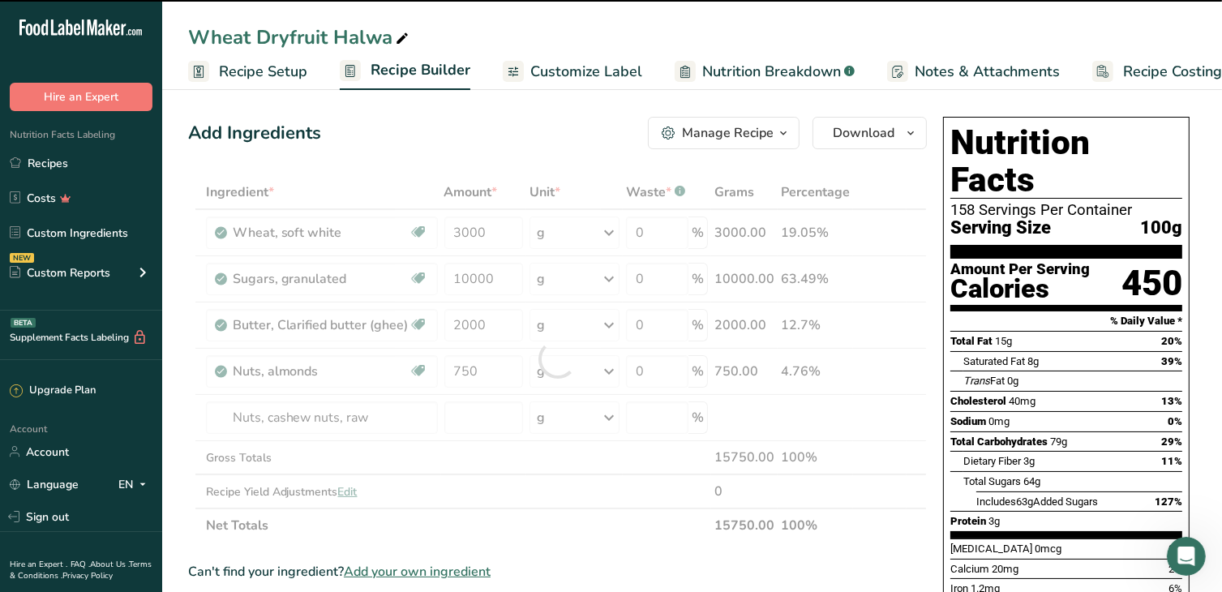
type input "0"
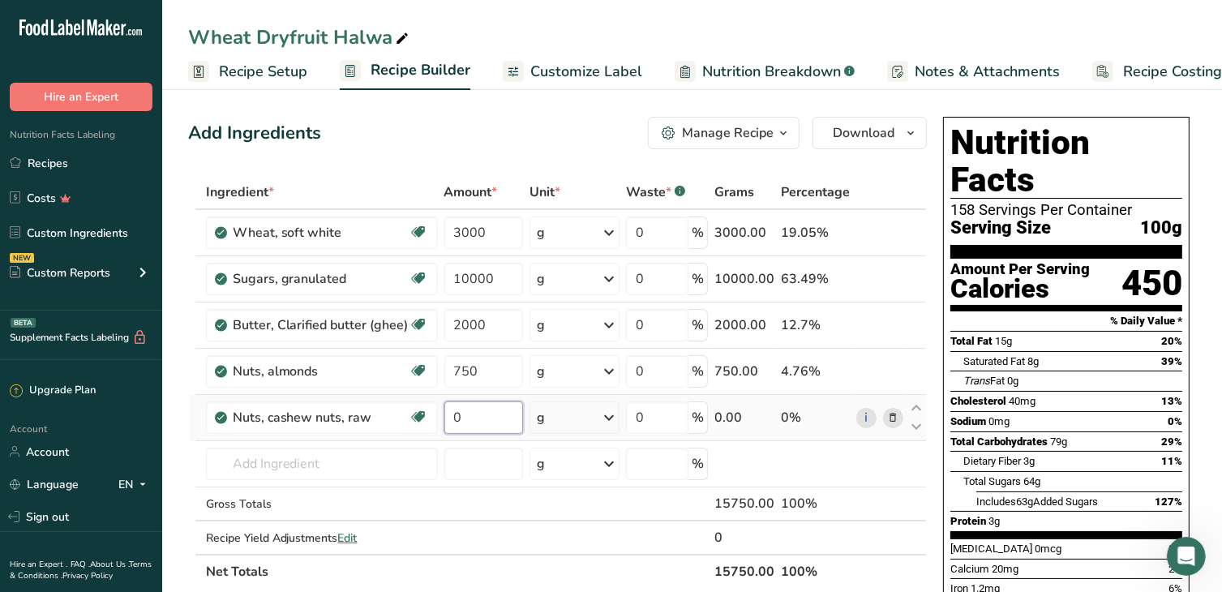
drag, startPoint x: 467, startPoint y: 413, endPoint x: 441, endPoint y: 419, distance: 26.6
click at [444, 419] on input "0" at bounding box center [483, 417] width 79 height 32
type input "800"
